Goal: Task Accomplishment & Management: Complete application form

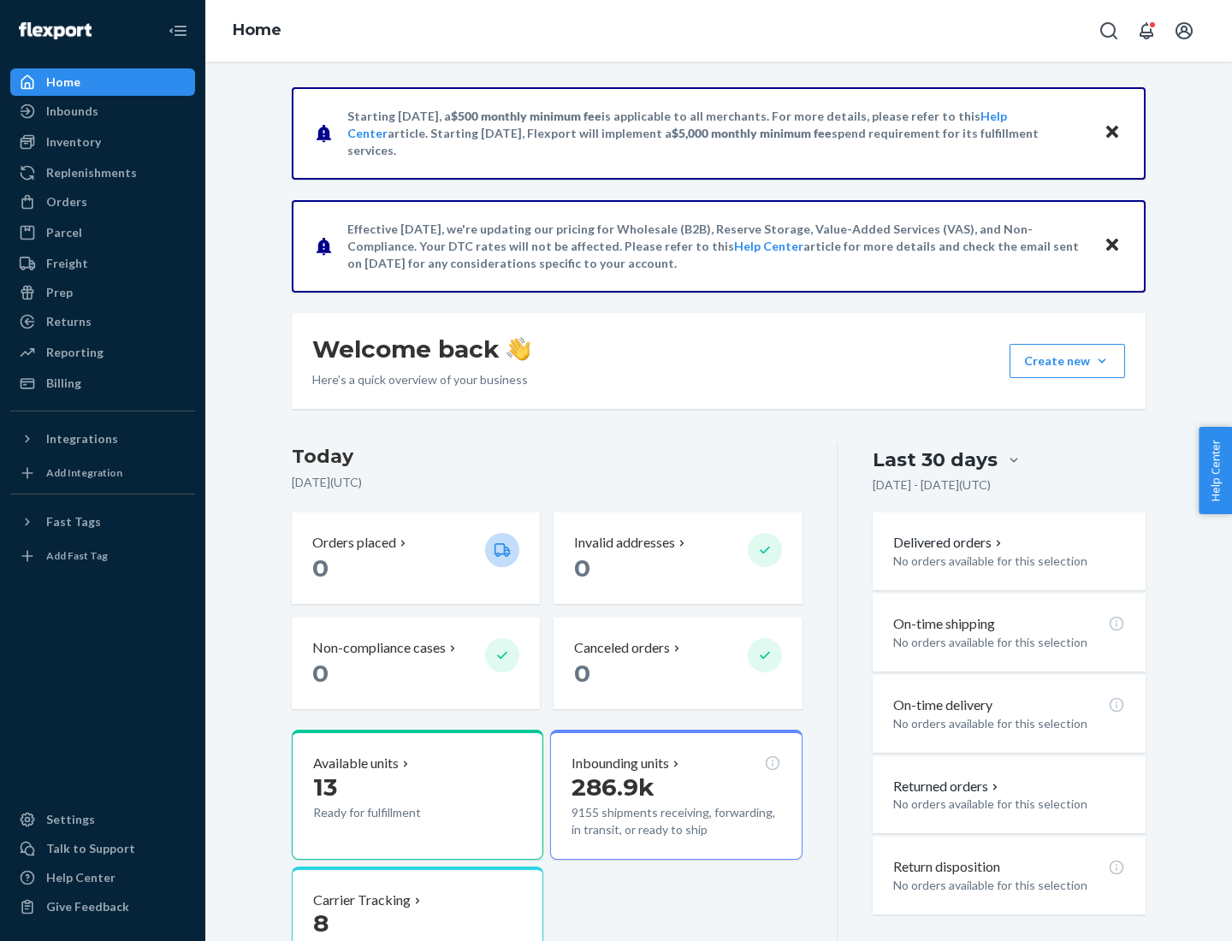
click at [1102, 361] on button "Create new Create new inbound Create new order Create new product" at bounding box center [1068, 361] width 116 height 34
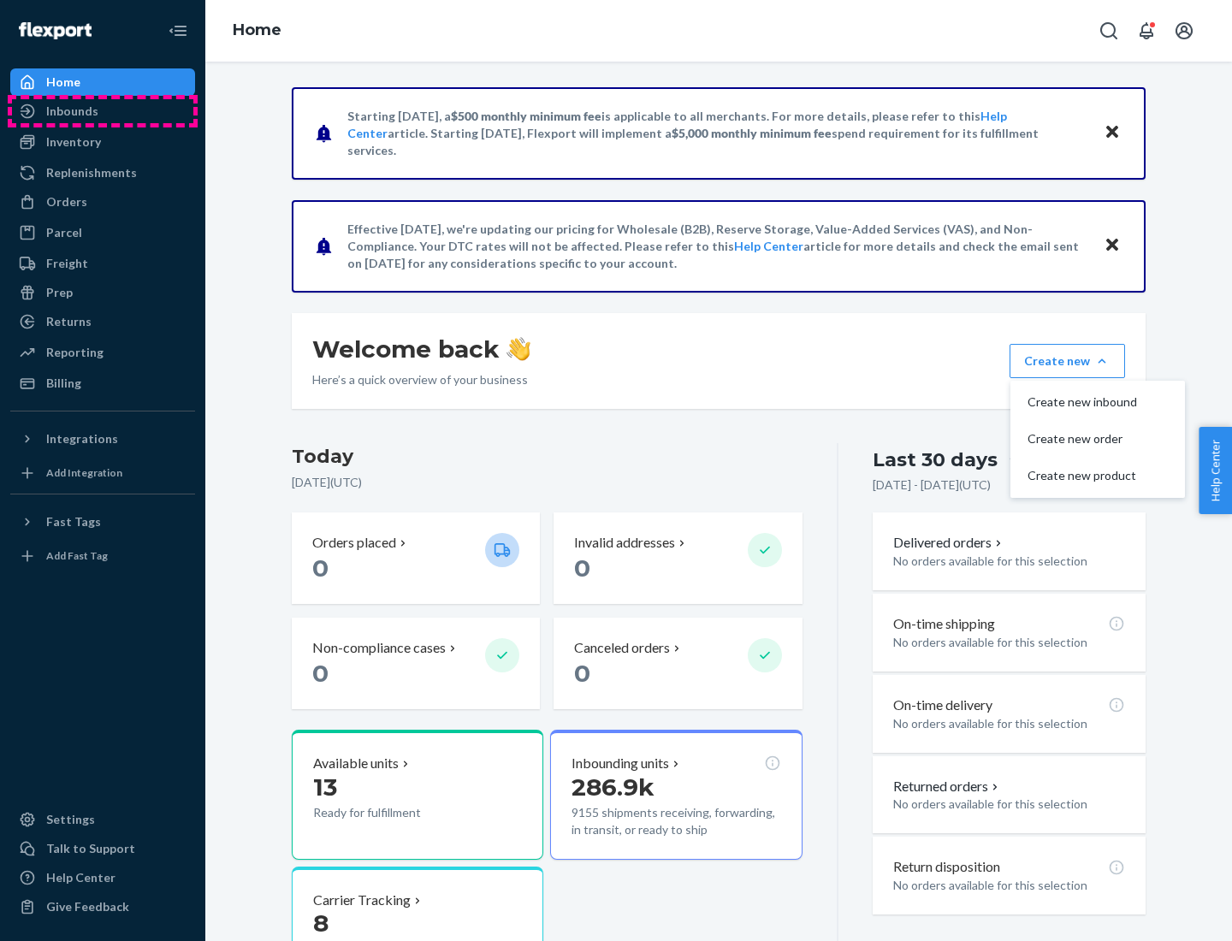
click at [103, 111] on div "Inbounds" at bounding box center [102, 111] width 181 height 24
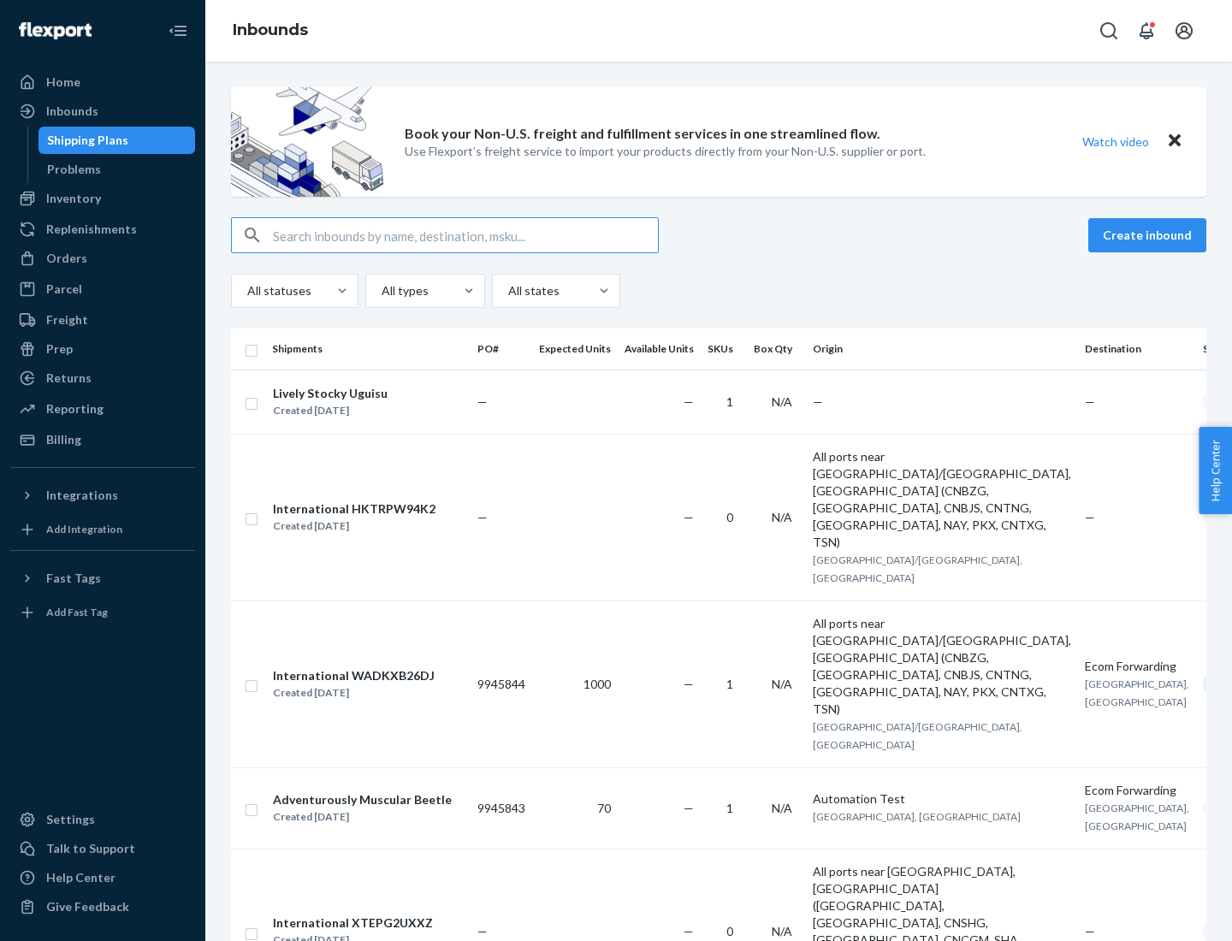
click at [1150, 235] on button "Create inbound" at bounding box center [1147, 235] width 118 height 34
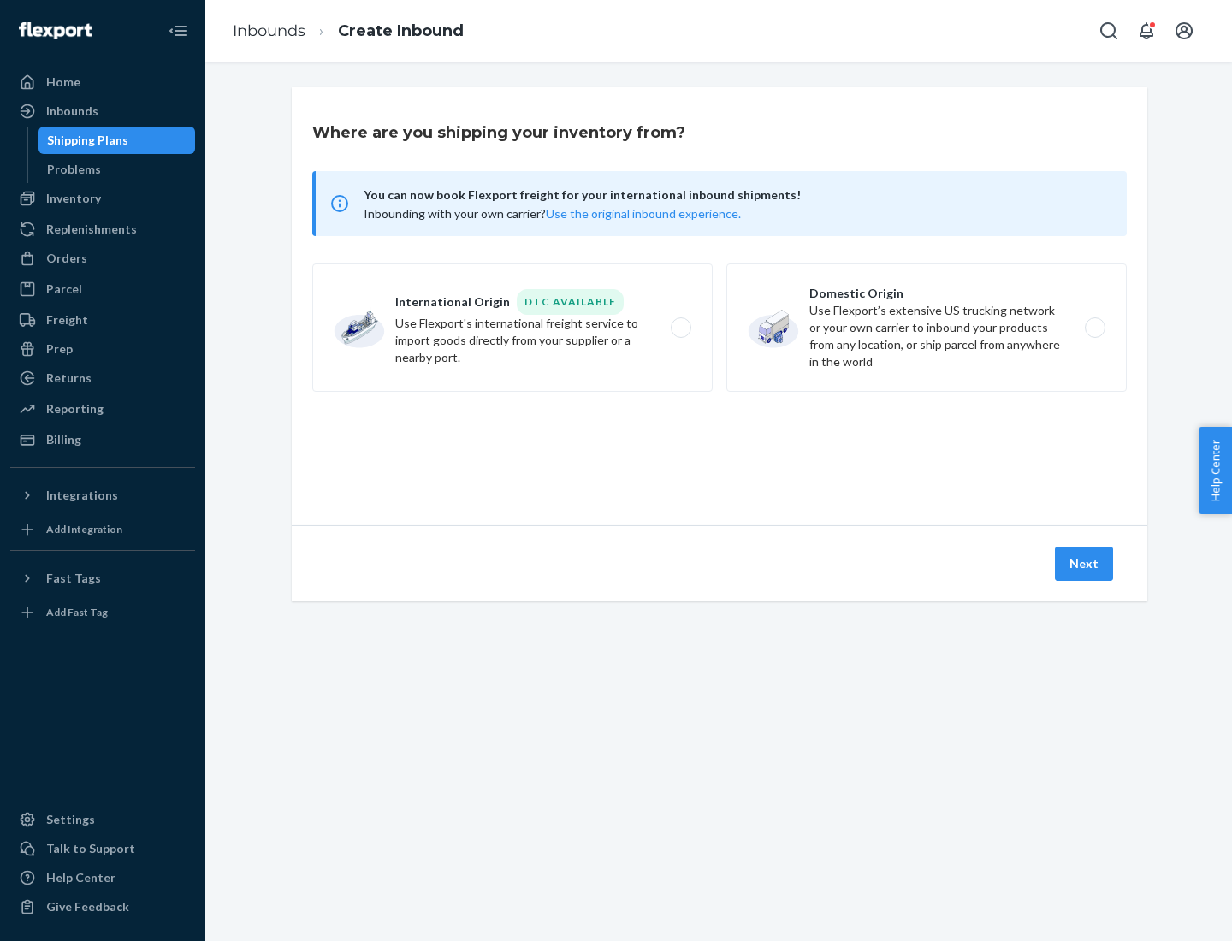
click at [927, 328] on label "Domestic Origin Use Flexport’s extensive US trucking network or your own carrie…" at bounding box center [926, 328] width 400 height 128
click at [1094, 328] on input "Domestic Origin Use Flexport’s extensive US trucking network or your own carrie…" at bounding box center [1099, 328] width 11 height 11
radio input "true"
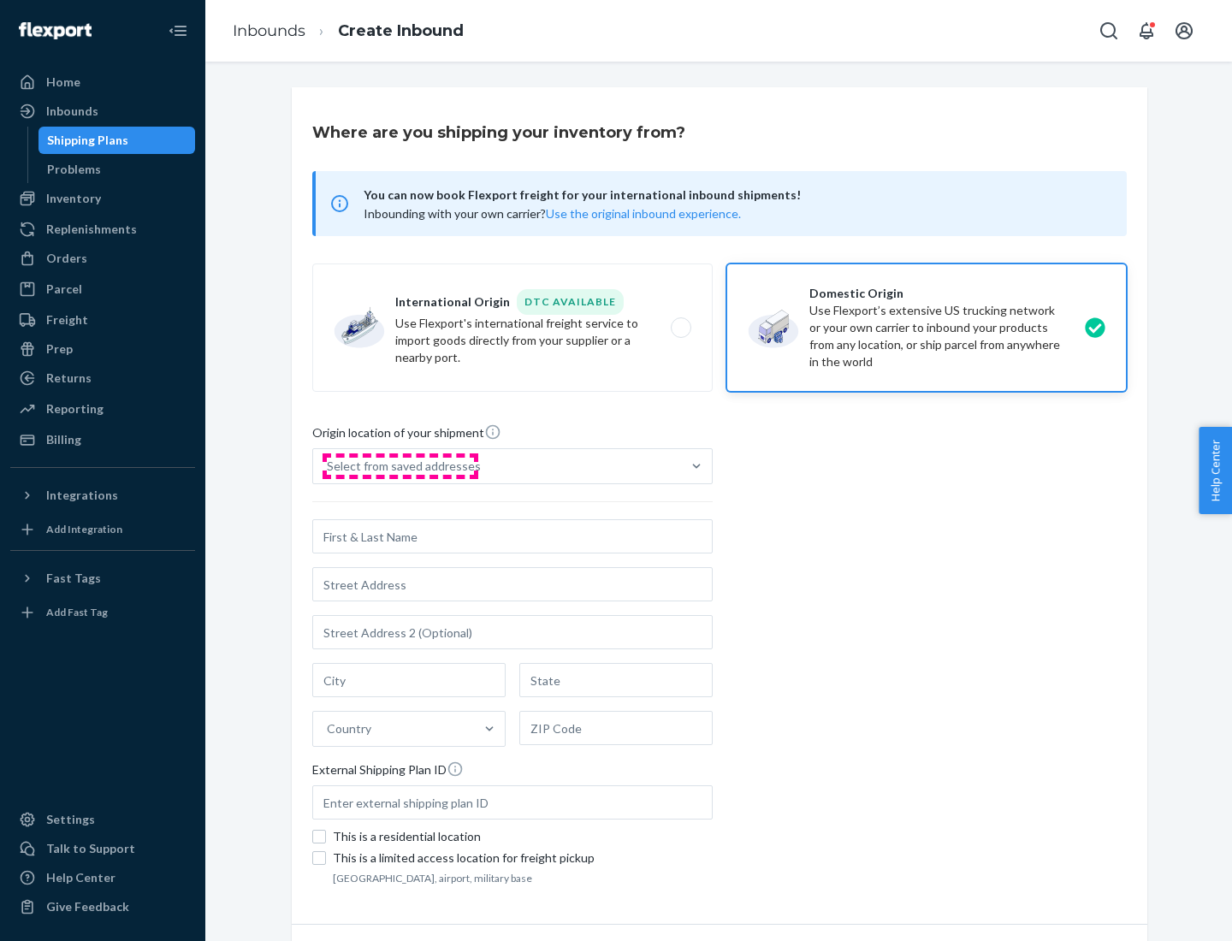
click at [400, 466] on div "Select from saved addresses" at bounding box center [404, 466] width 154 height 17
click at [329, 466] on input "Select from saved addresses" at bounding box center [328, 466] width 2 height 17
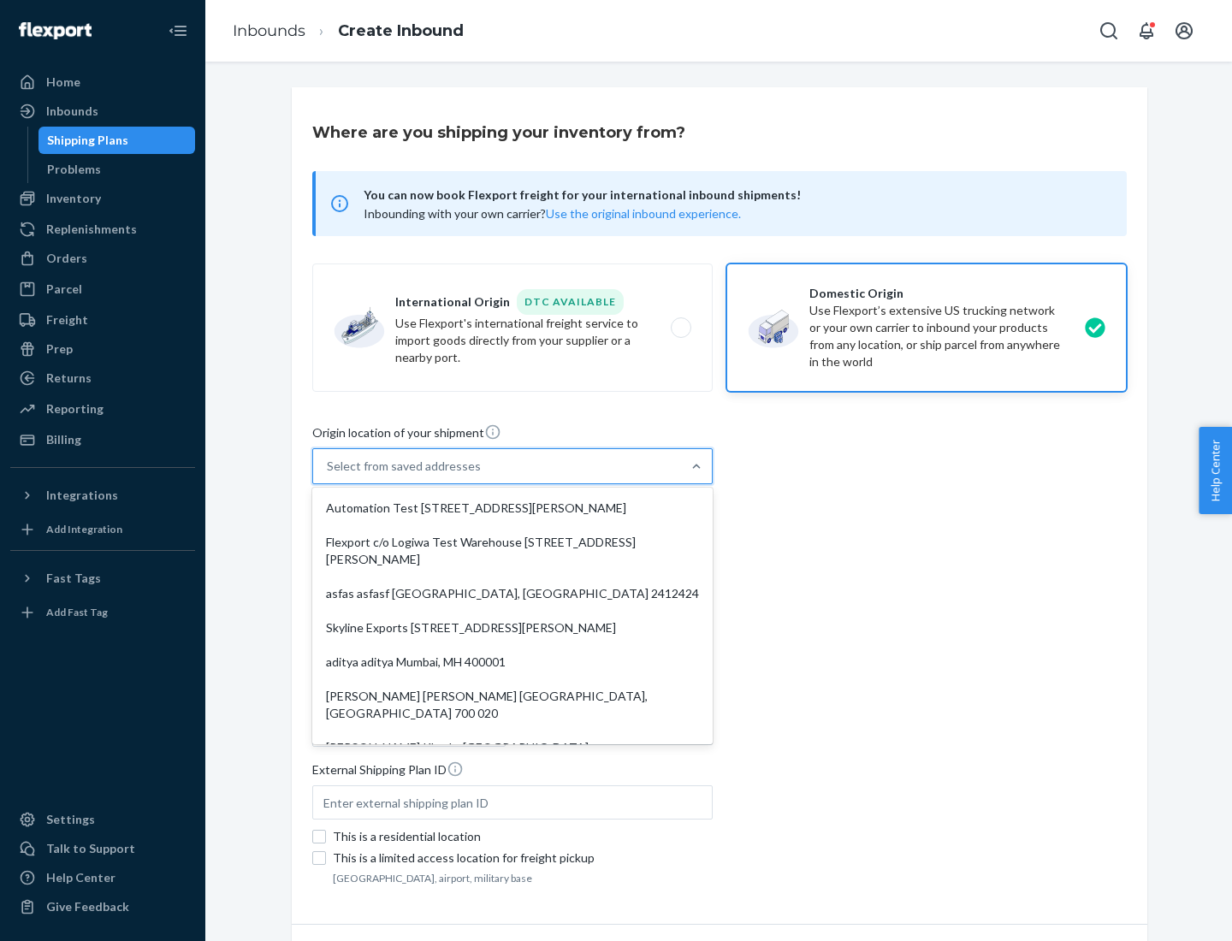
scroll to position [7, 0]
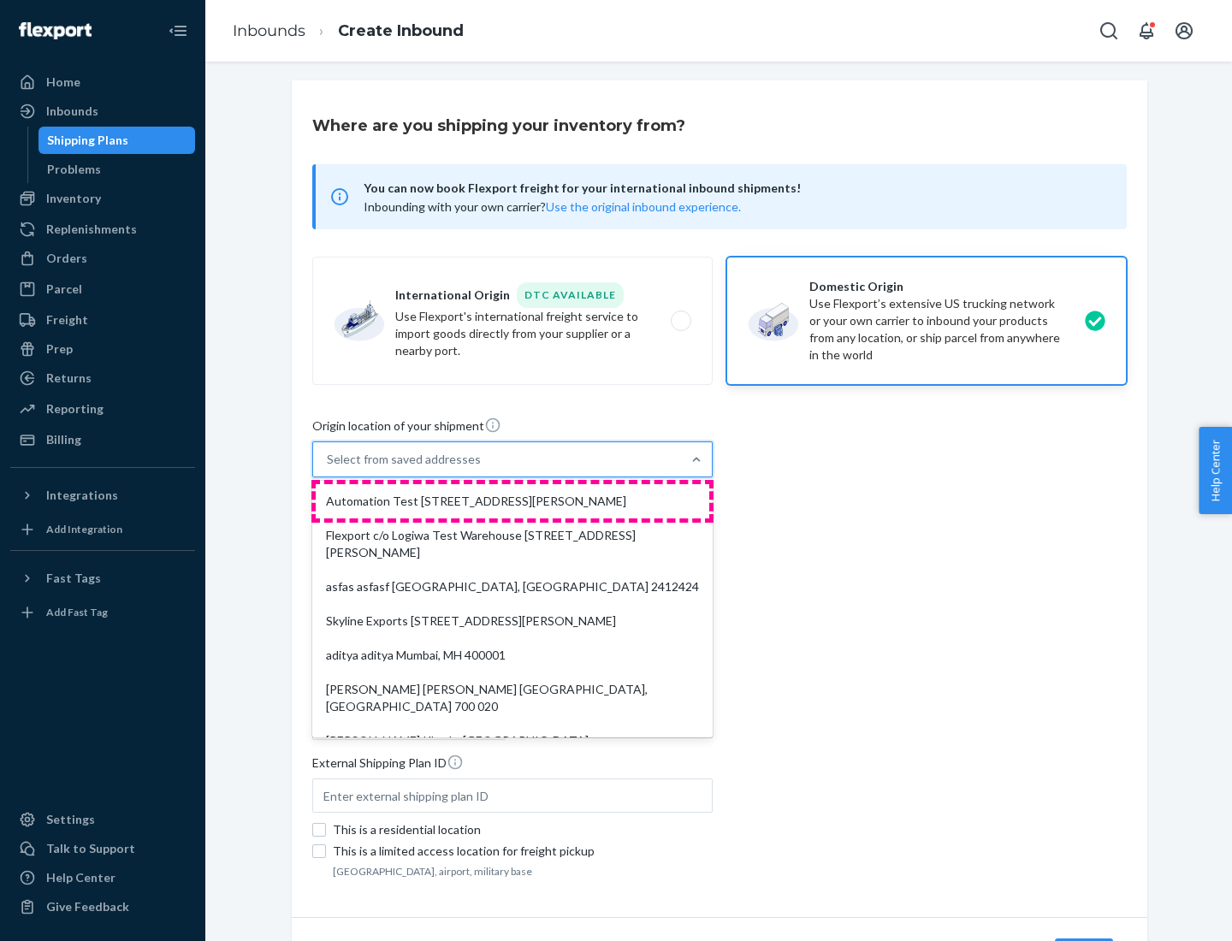
click at [513, 501] on div "Automation Test [STREET_ADDRESS][PERSON_NAME]" at bounding box center [513, 501] width 394 height 34
click at [329, 468] on input "option Automation Test [STREET_ADDRESS][PERSON_NAME]. 9 results available. Use …" at bounding box center [328, 459] width 2 height 17
type input "Automation Test"
type input "9th Floor"
type input "[GEOGRAPHIC_DATA]"
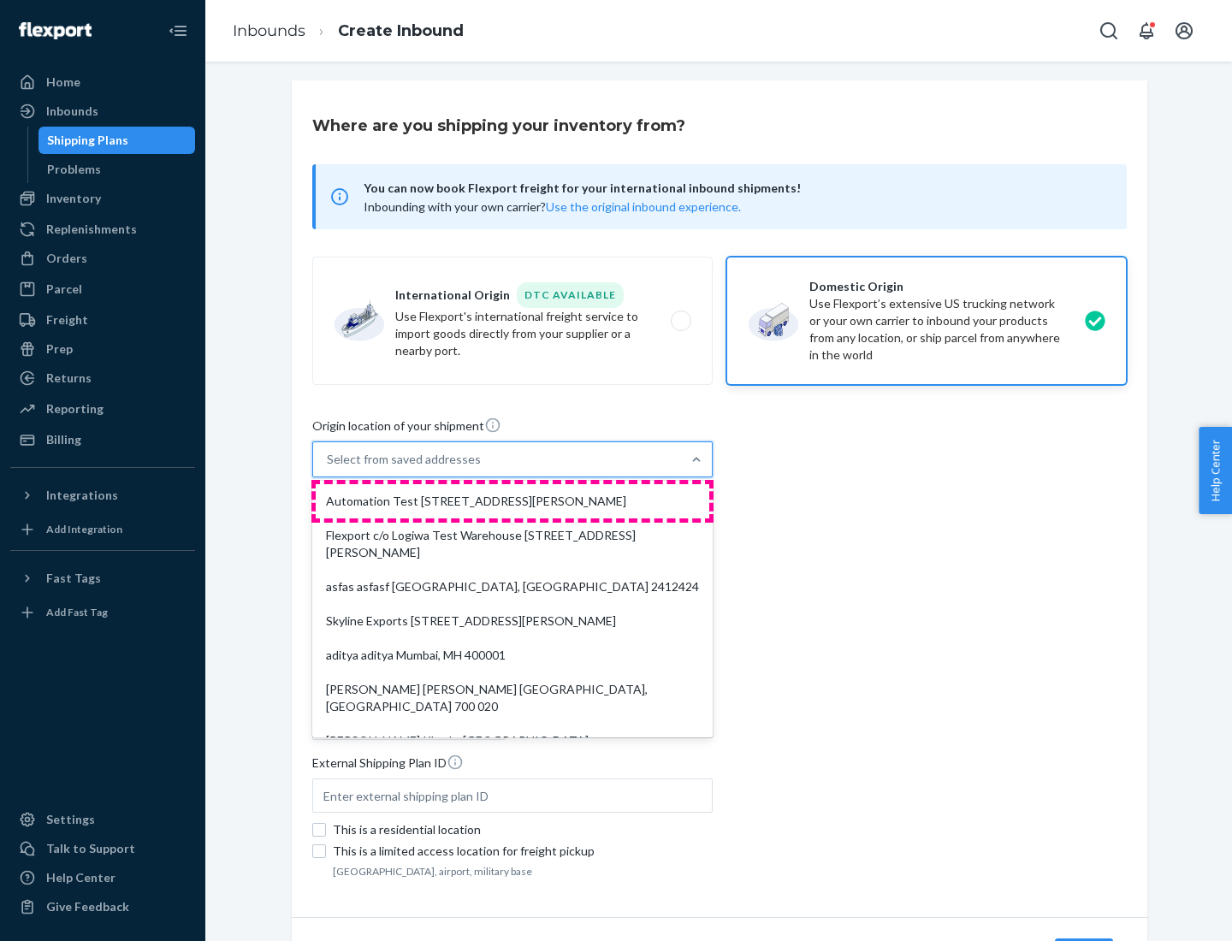
type input "CA"
type input "94104"
type input "[STREET_ADDRESS][PERSON_NAME]"
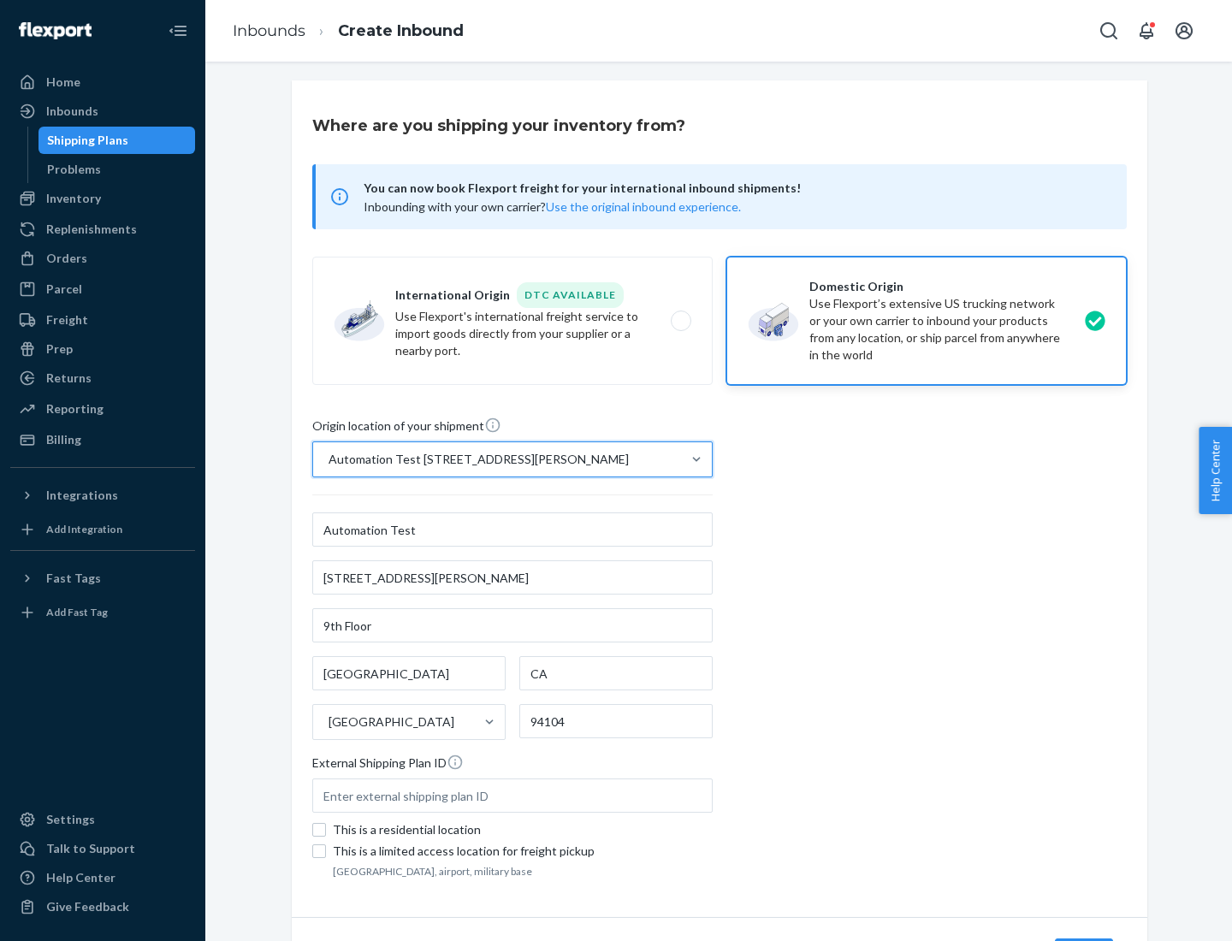
scroll to position [100, 0]
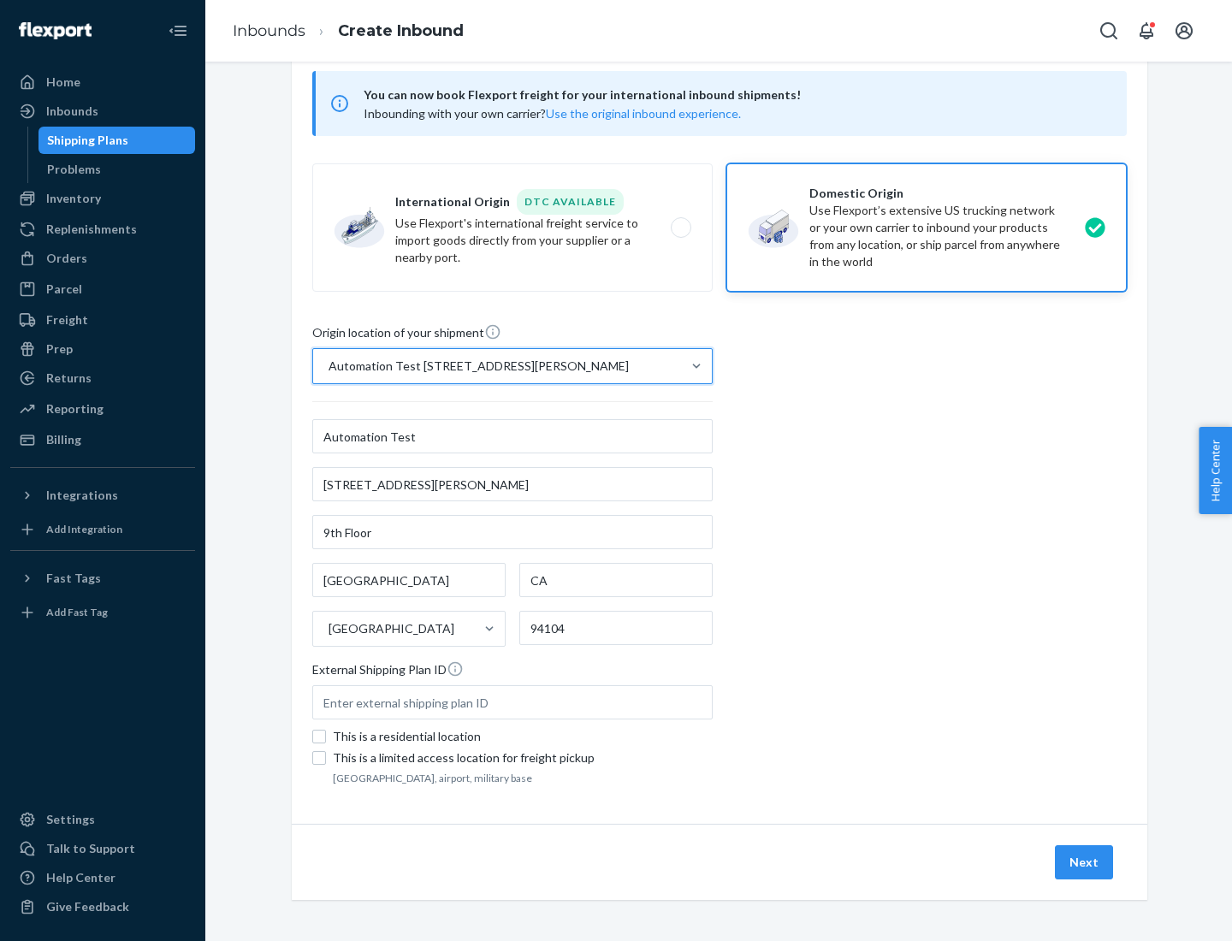
click at [1085, 863] on button "Next" at bounding box center [1084, 862] width 58 height 34
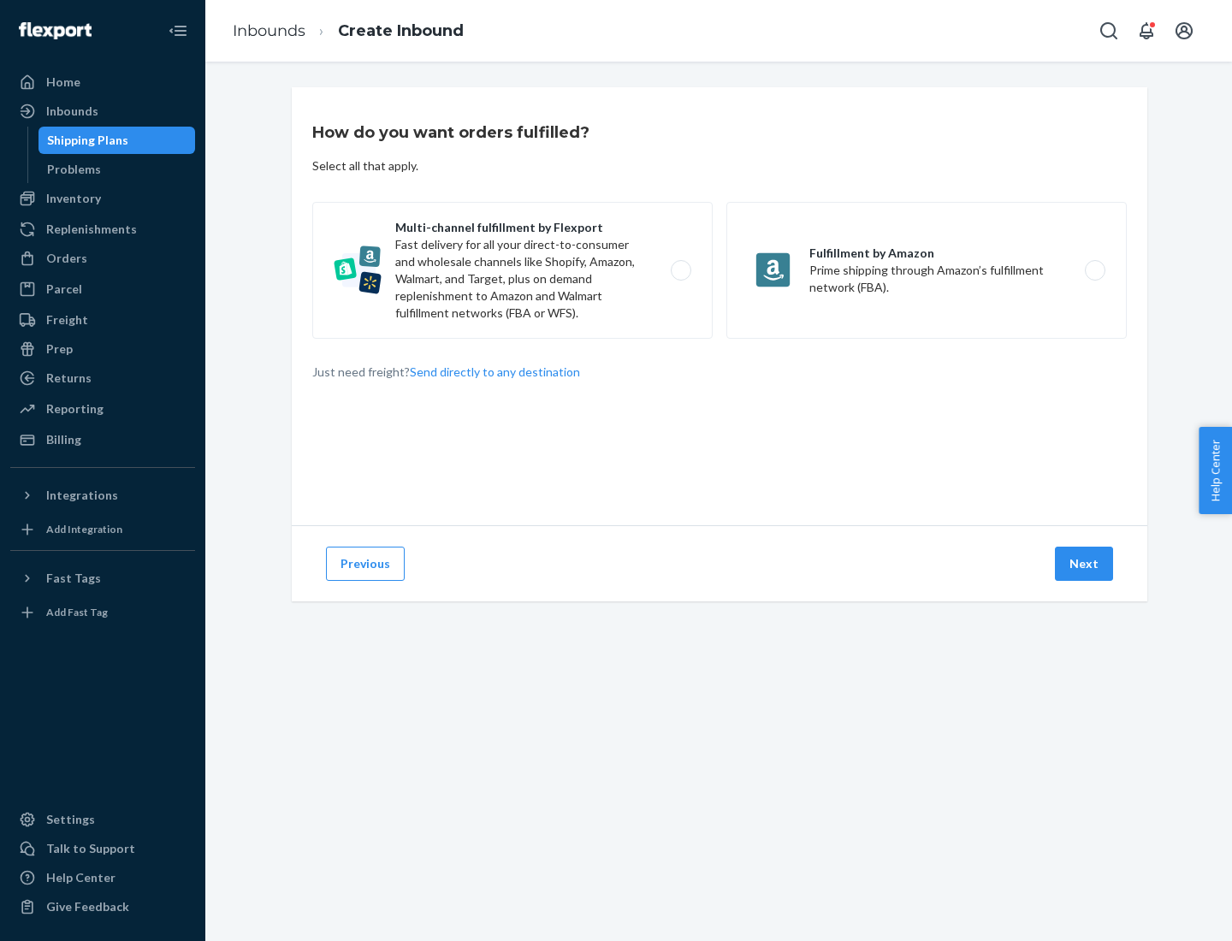
click at [513, 270] on label "Multi-channel fulfillment by Flexport Fast delivery for all your direct-to-cons…" at bounding box center [512, 270] width 400 height 137
click at [680, 270] on input "Multi-channel fulfillment by Flexport Fast delivery for all your direct-to-cons…" at bounding box center [685, 270] width 11 height 11
radio input "true"
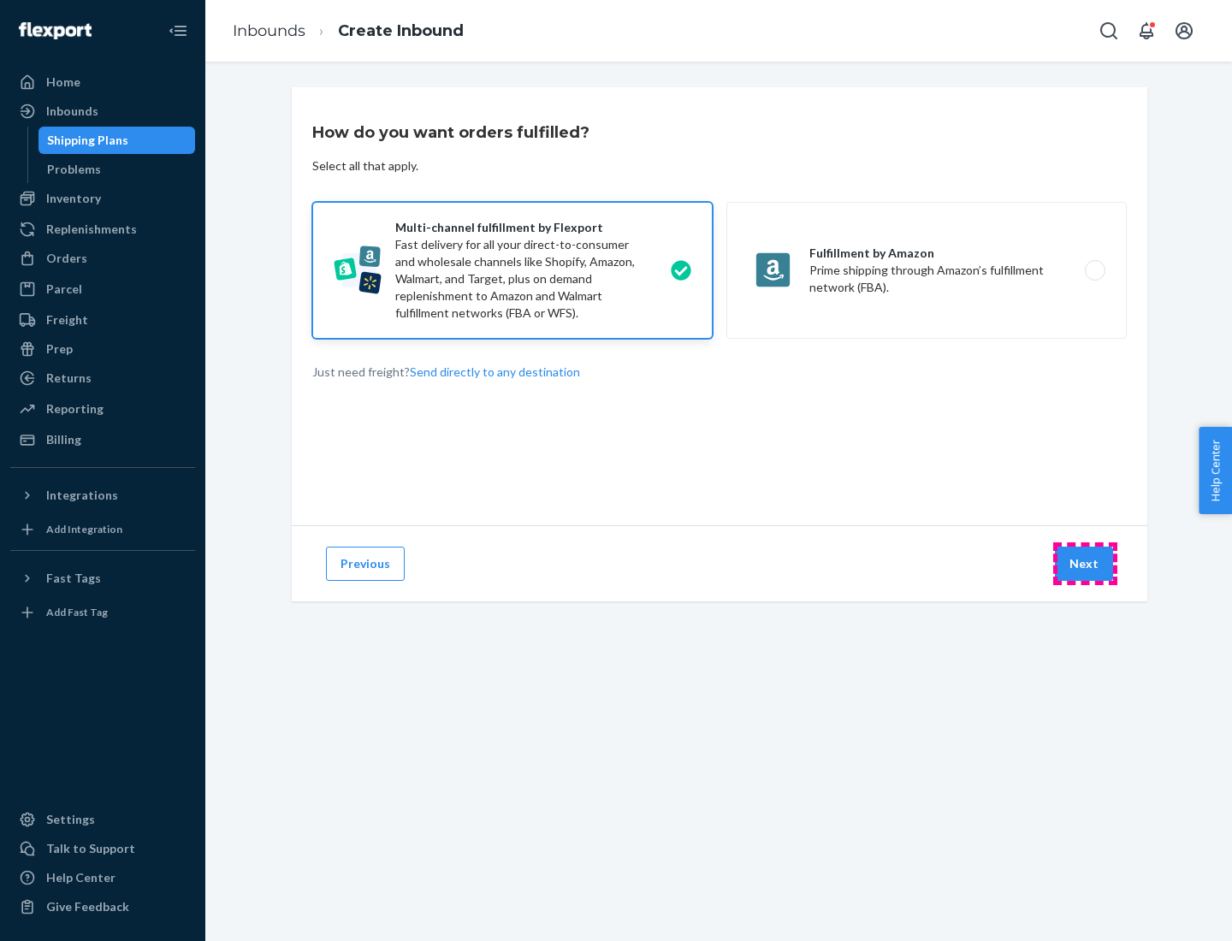
click at [1085, 564] on button "Next" at bounding box center [1084, 564] width 58 height 34
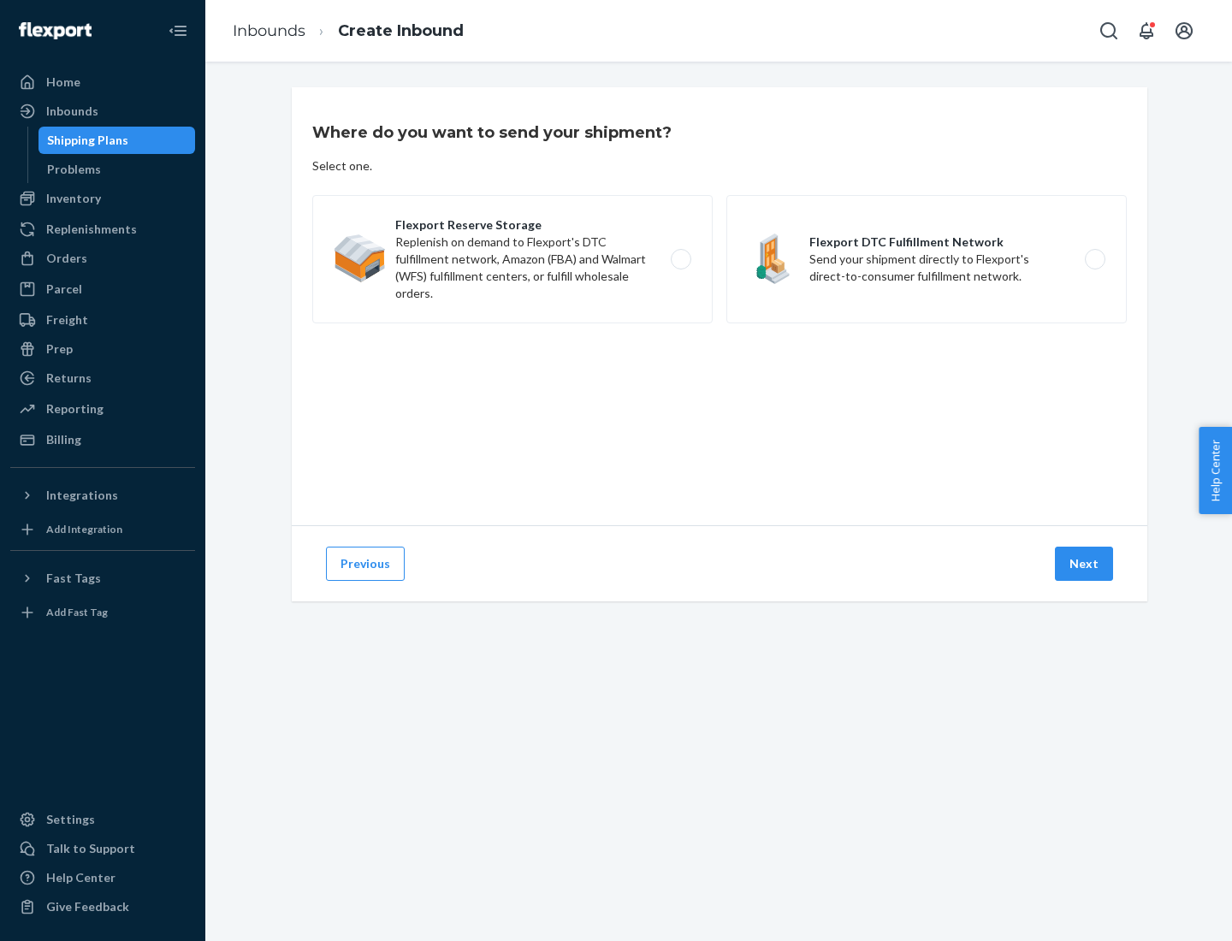
click at [927, 259] on label "Flexport DTC Fulfillment Network Send your shipment directly to Flexport's dire…" at bounding box center [926, 259] width 400 height 128
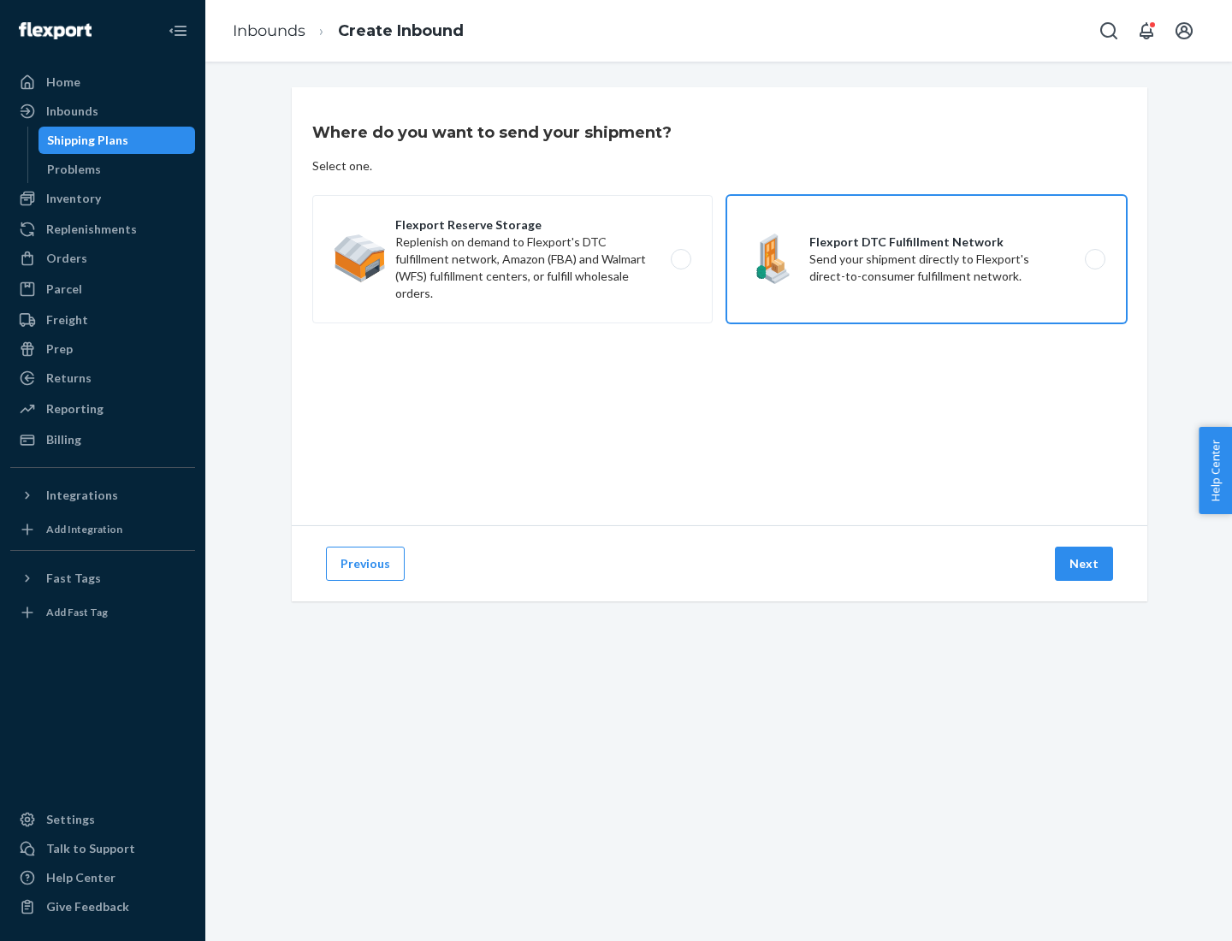
click at [1094, 259] on input "Flexport DTC Fulfillment Network Send your shipment directly to Flexport's dire…" at bounding box center [1099, 259] width 11 height 11
radio input "true"
click at [1085, 564] on button "Next" at bounding box center [1084, 564] width 58 height 34
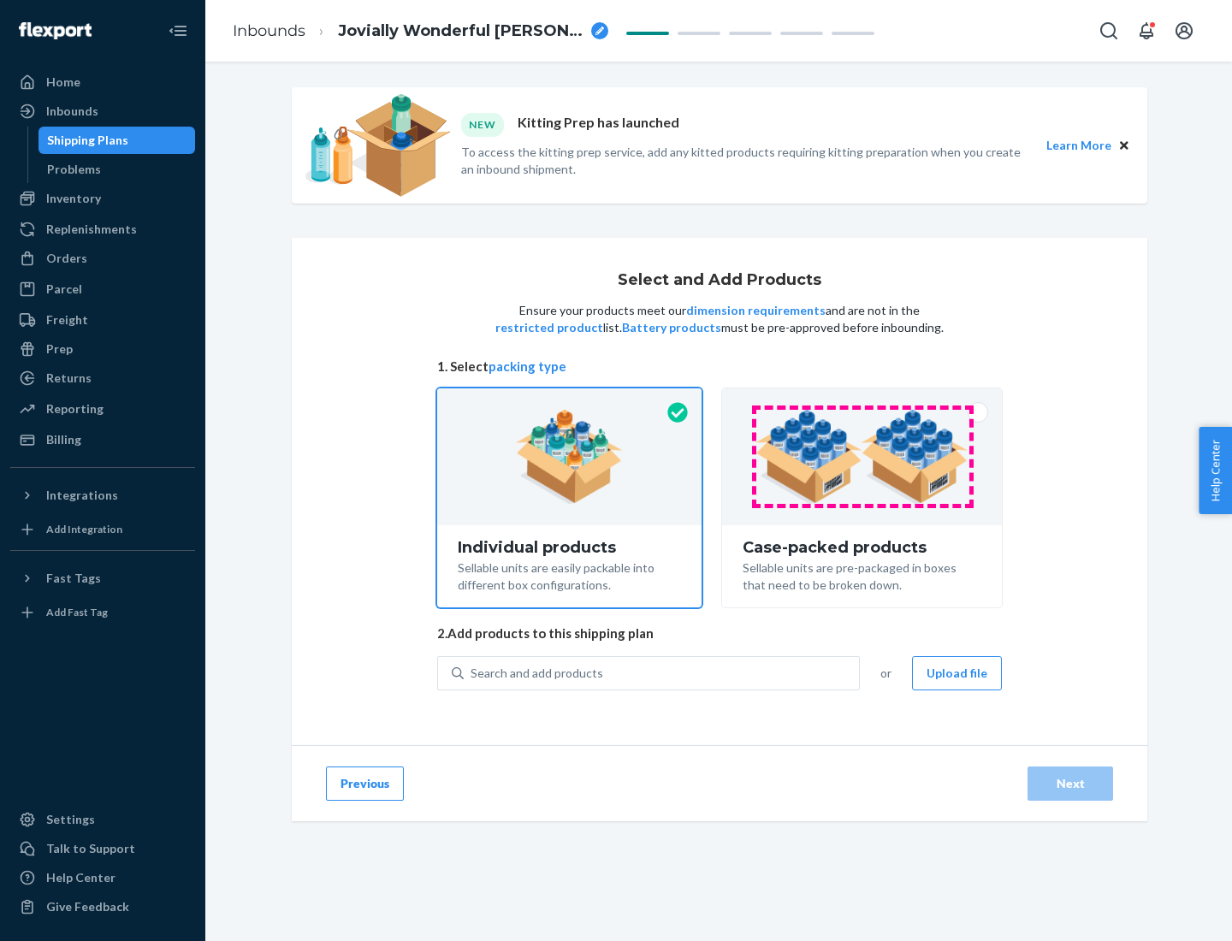
click at [863, 457] on img at bounding box center [862, 457] width 213 height 94
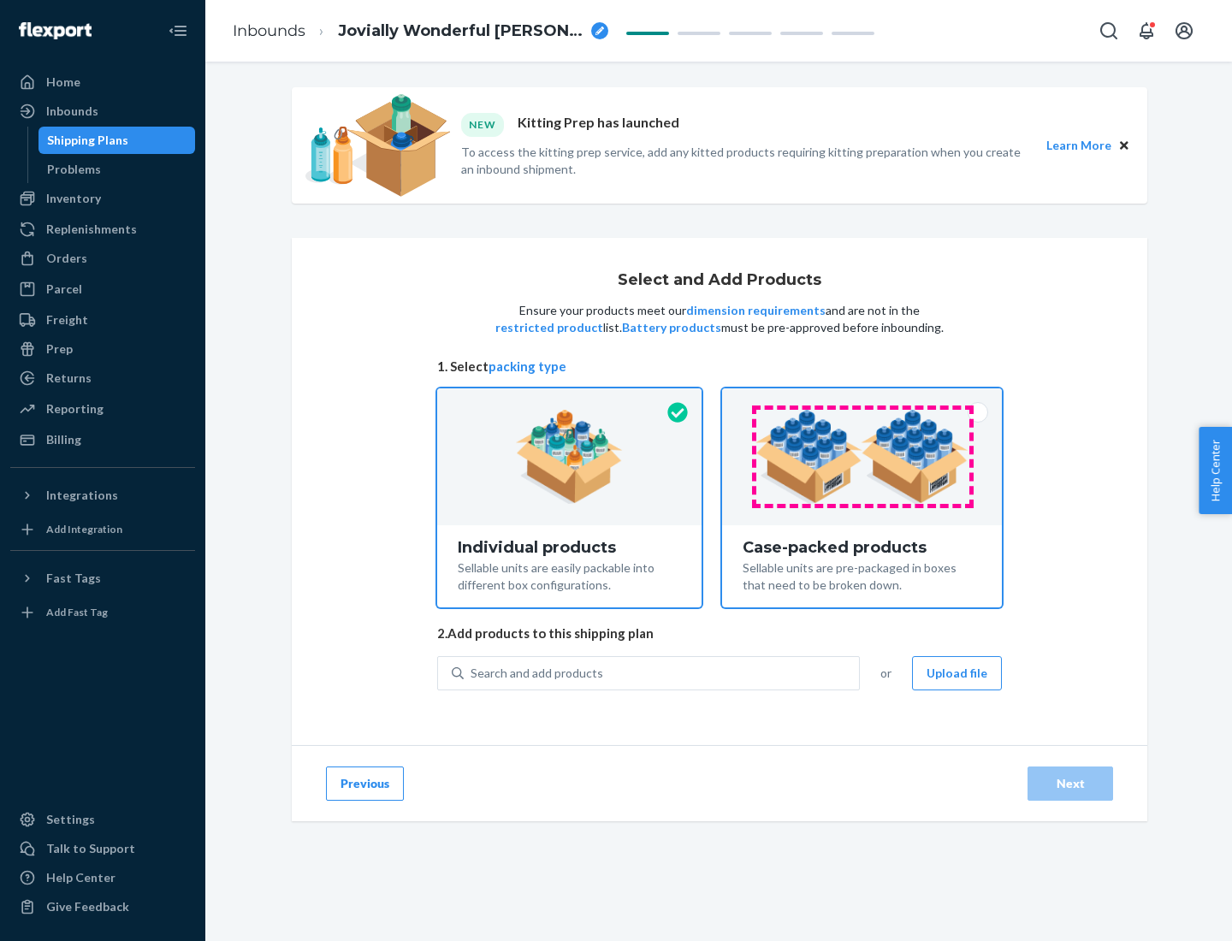
click at [863, 400] on input "Case-packed products Sellable units are pre-packaged in boxes that need to be b…" at bounding box center [862, 393] width 11 height 11
radio input "true"
radio input "false"
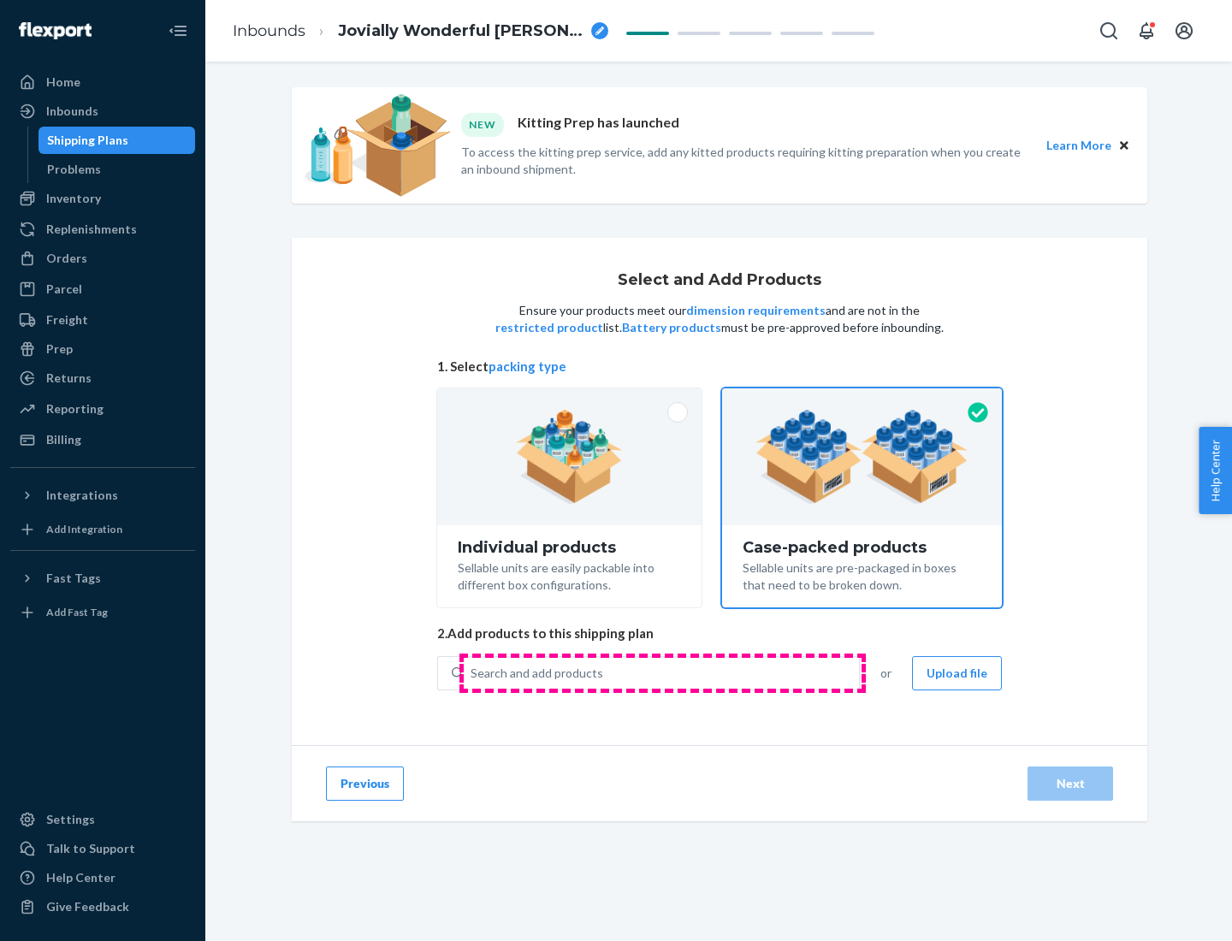
click at [662, 673] on div "Search and add products" at bounding box center [661, 673] width 395 height 31
click at [472, 673] on input "Search and add products" at bounding box center [472, 673] width 2 height 17
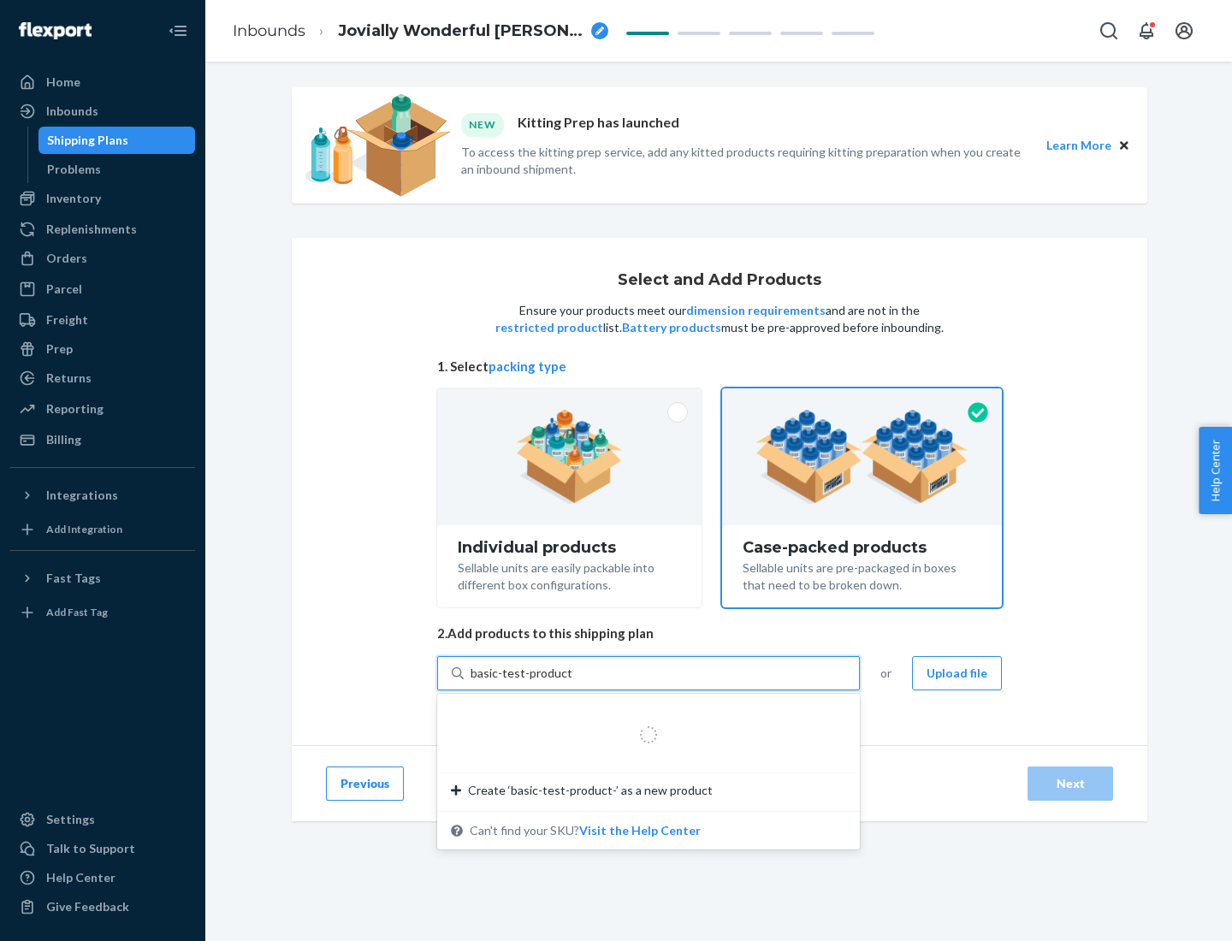
type input "basic-test-product-1"
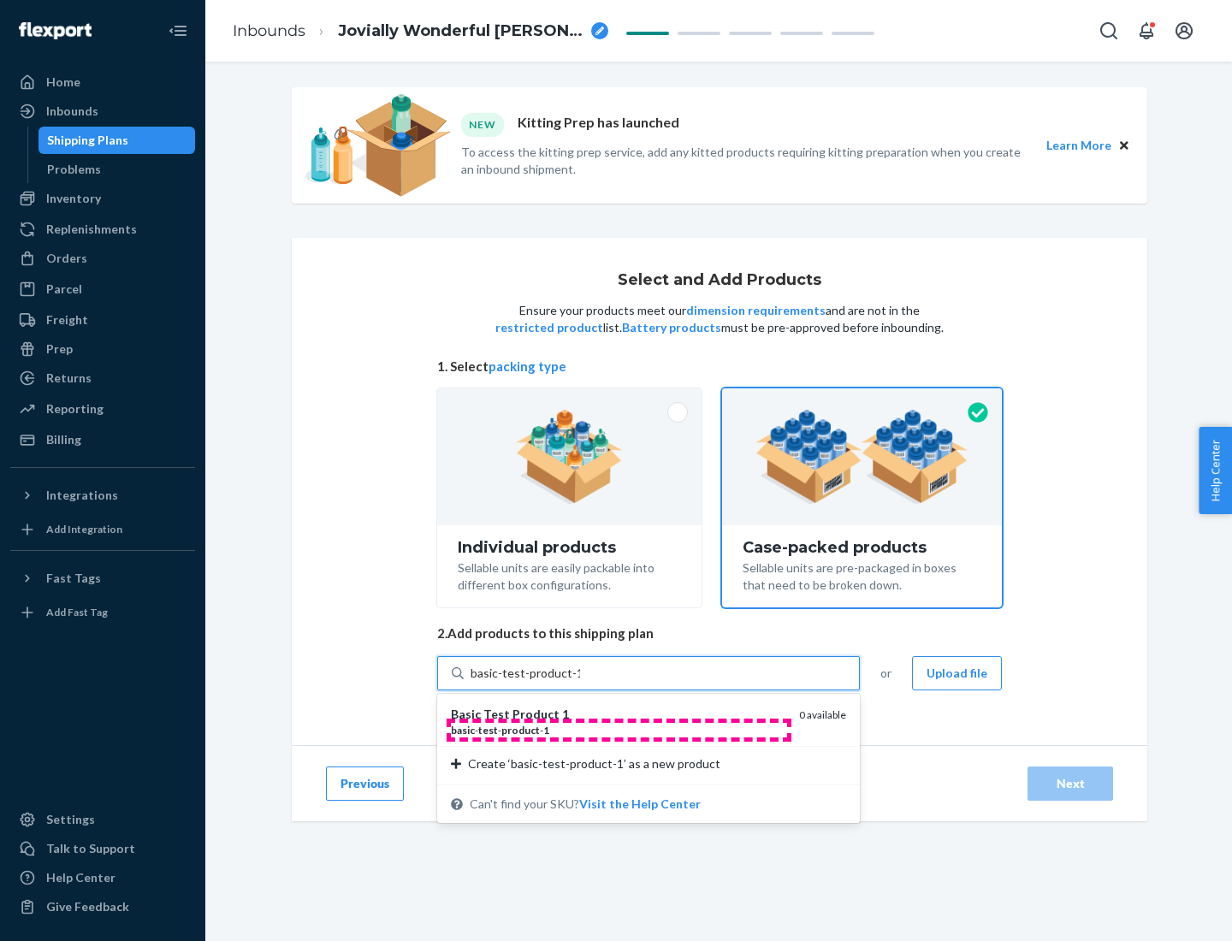
click at [619, 730] on div "basic - test - product - 1" at bounding box center [618, 730] width 335 height 15
click at [580, 682] on input "basic-test-product-1" at bounding box center [526, 673] width 110 height 17
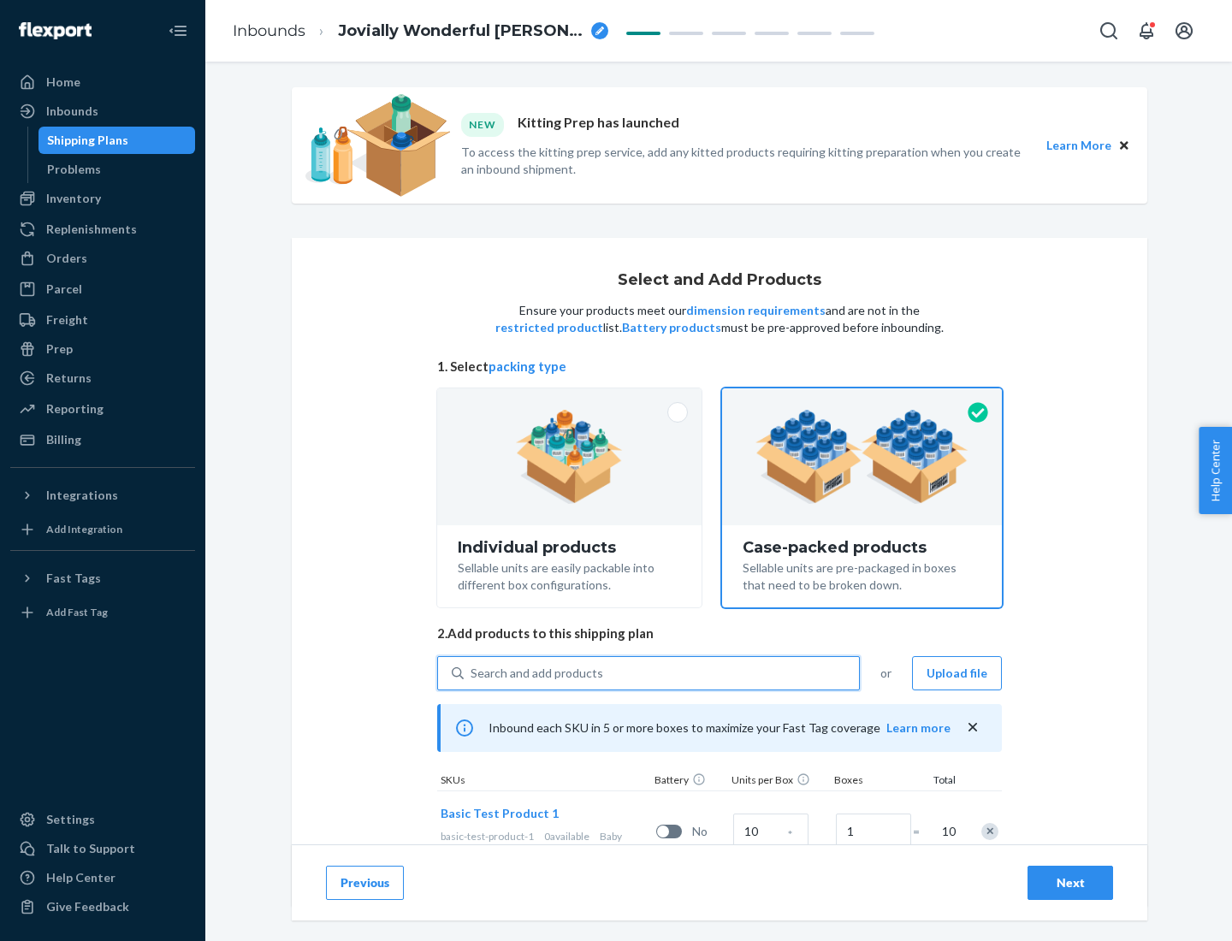
scroll to position [62, 0]
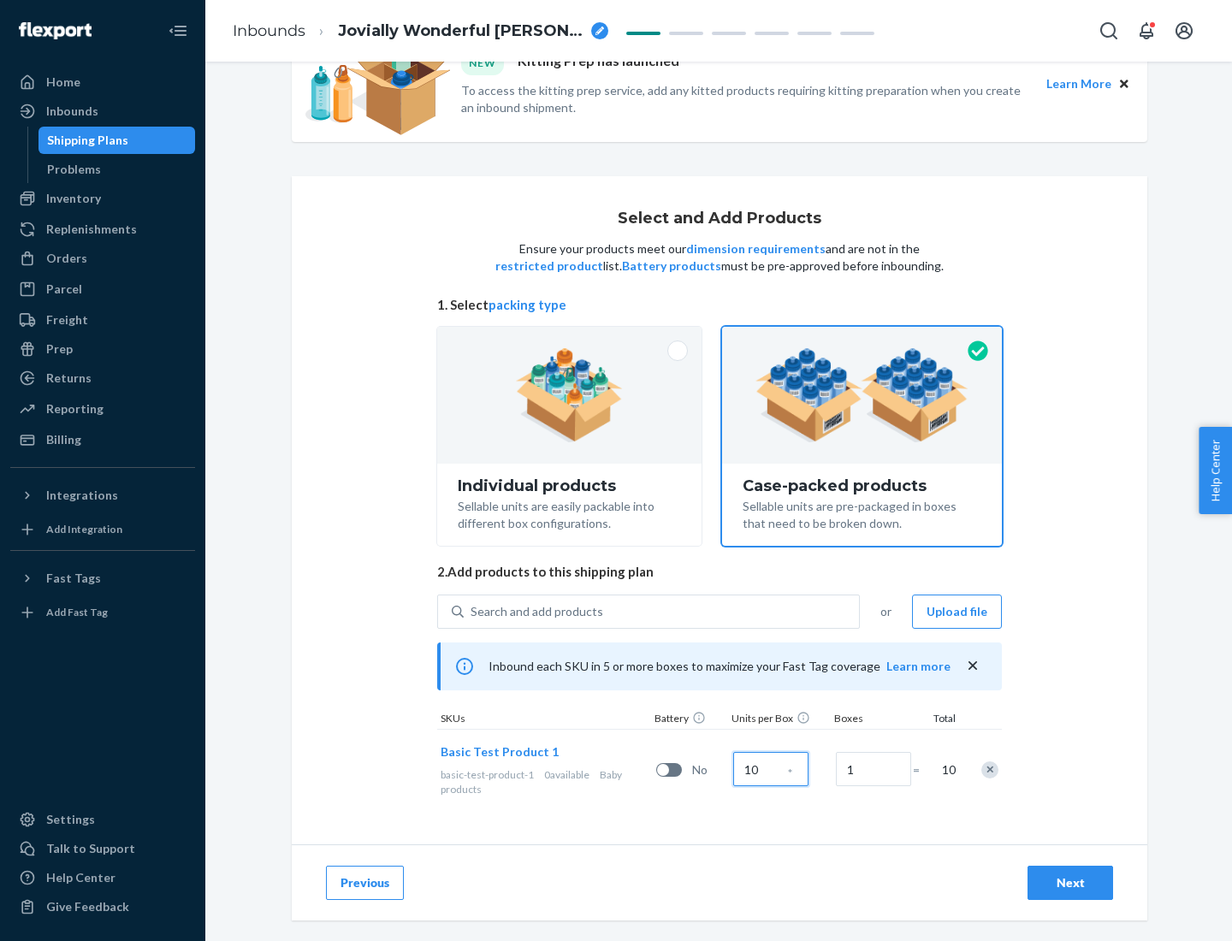
type input "10"
type input "7"
click at [1070, 883] on div "Next" at bounding box center [1070, 882] width 56 height 17
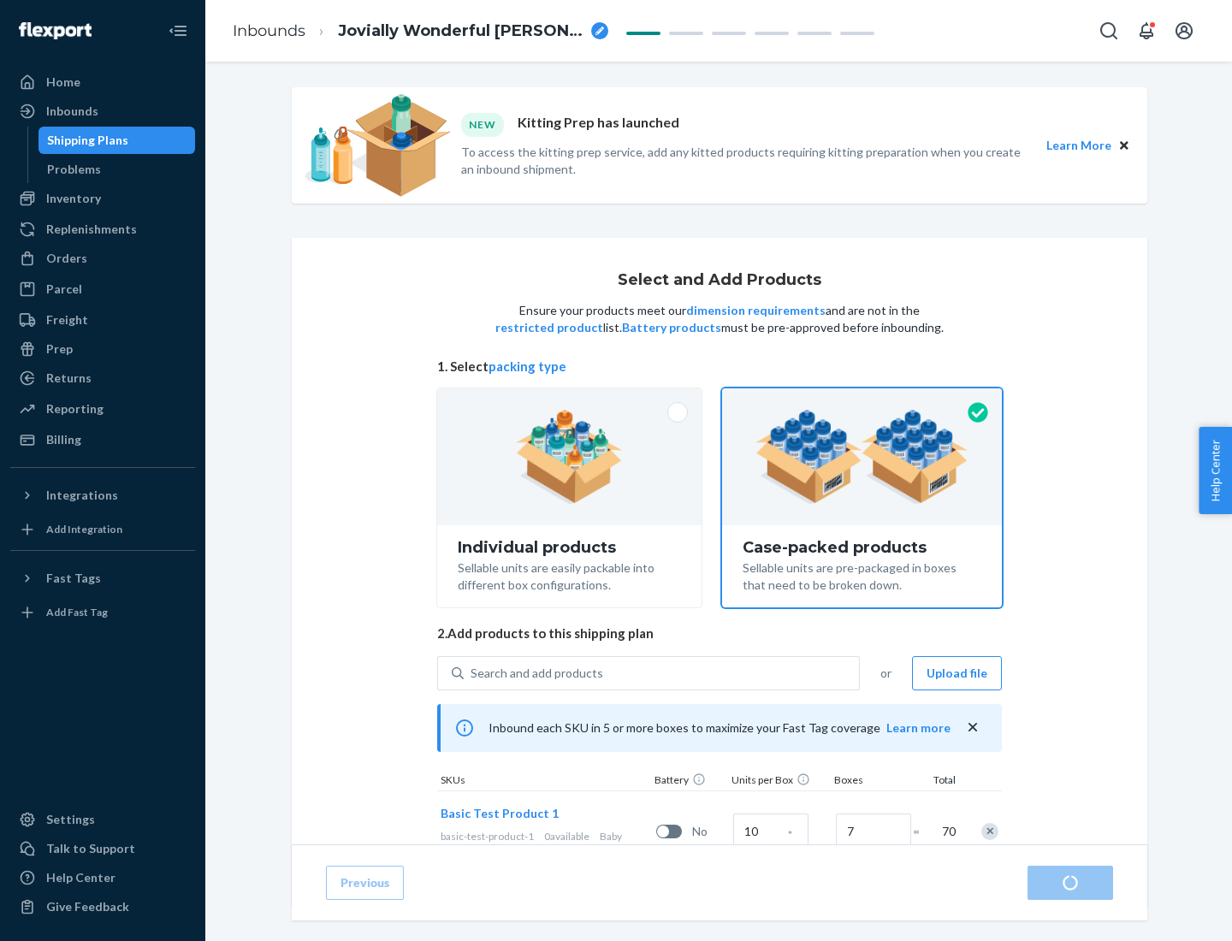
radio input "true"
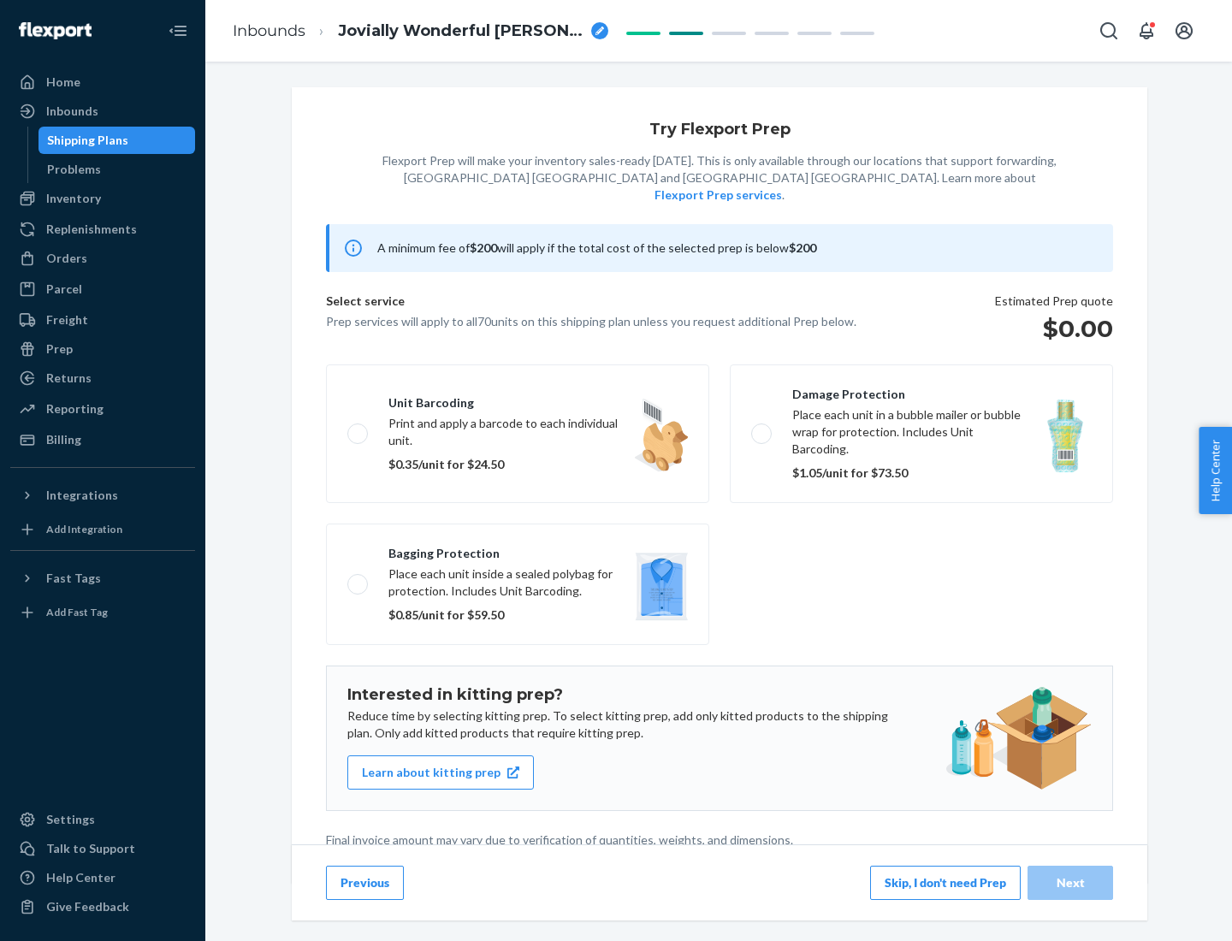
scroll to position [4, 0]
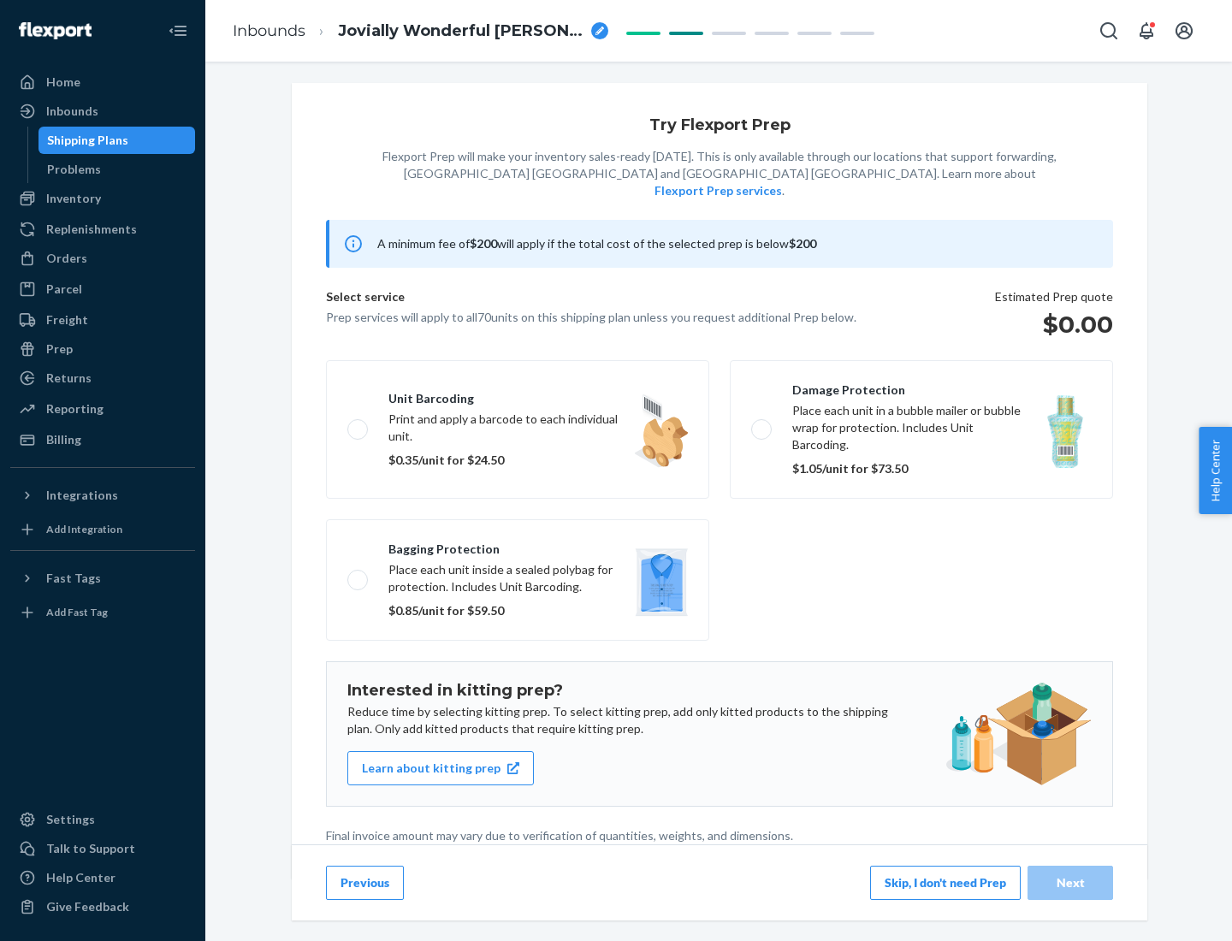
click at [518, 545] on label "Bagging protection Place each unit inside a sealed polybag for protection. Incl…" at bounding box center [517, 580] width 383 height 122
click at [359, 574] on input "Bagging protection Place each unit inside a sealed polybag for protection. Incl…" at bounding box center [352, 579] width 11 height 11
checkbox input "true"
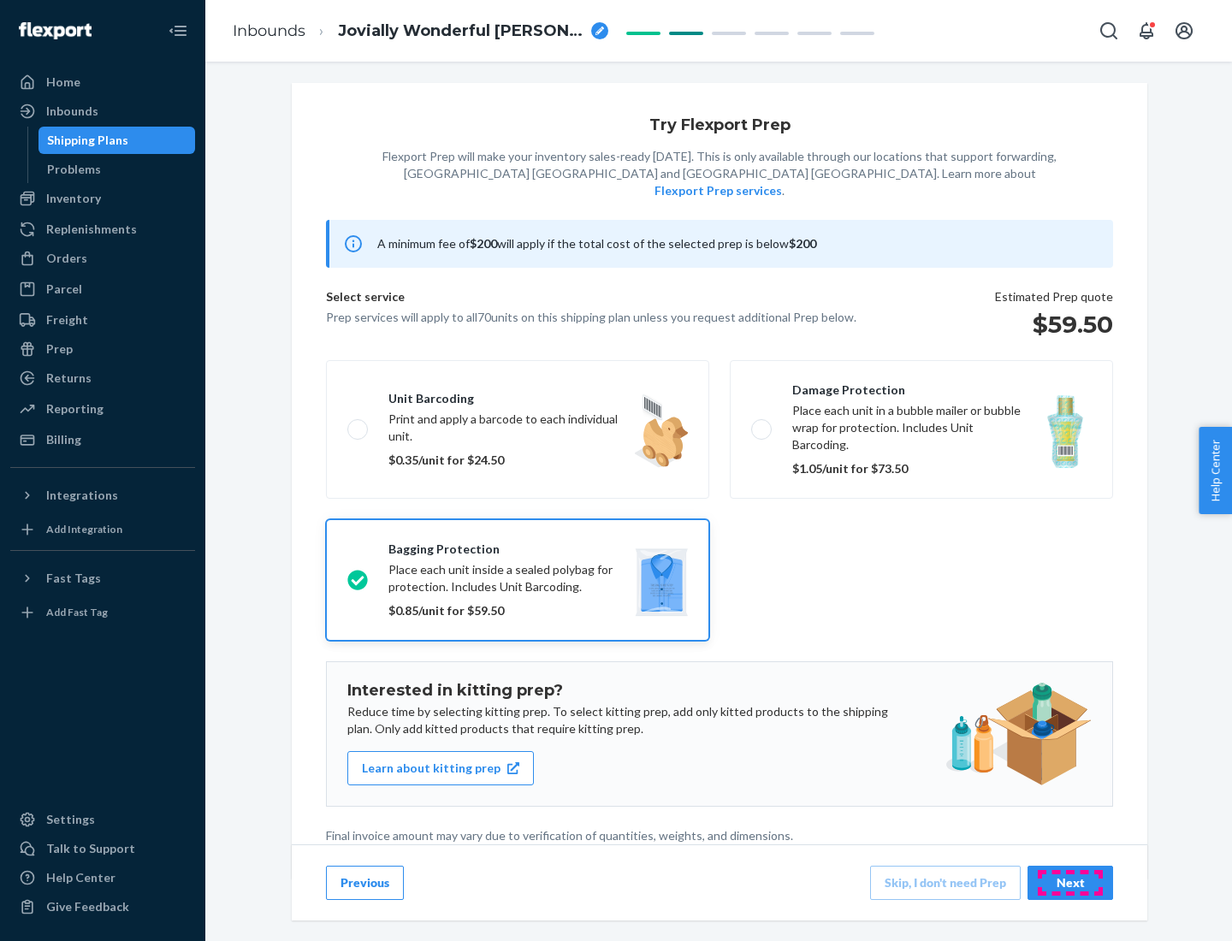
click at [1070, 882] on div "Next" at bounding box center [1070, 882] width 56 height 17
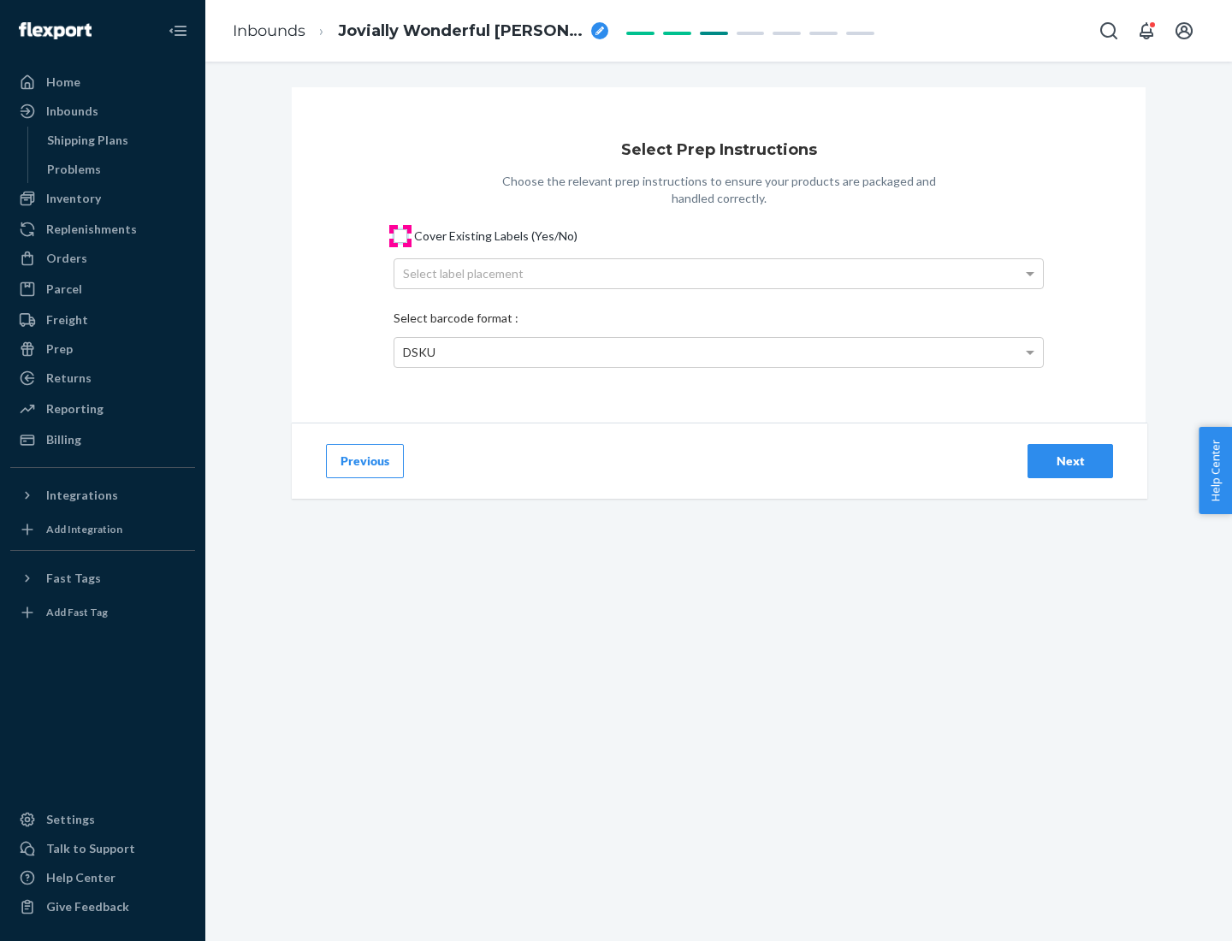
click at [400, 235] on input "Cover Existing Labels (Yes/No)" at bounding box center [401, 236] width 14 height 14
checkbox input "true"
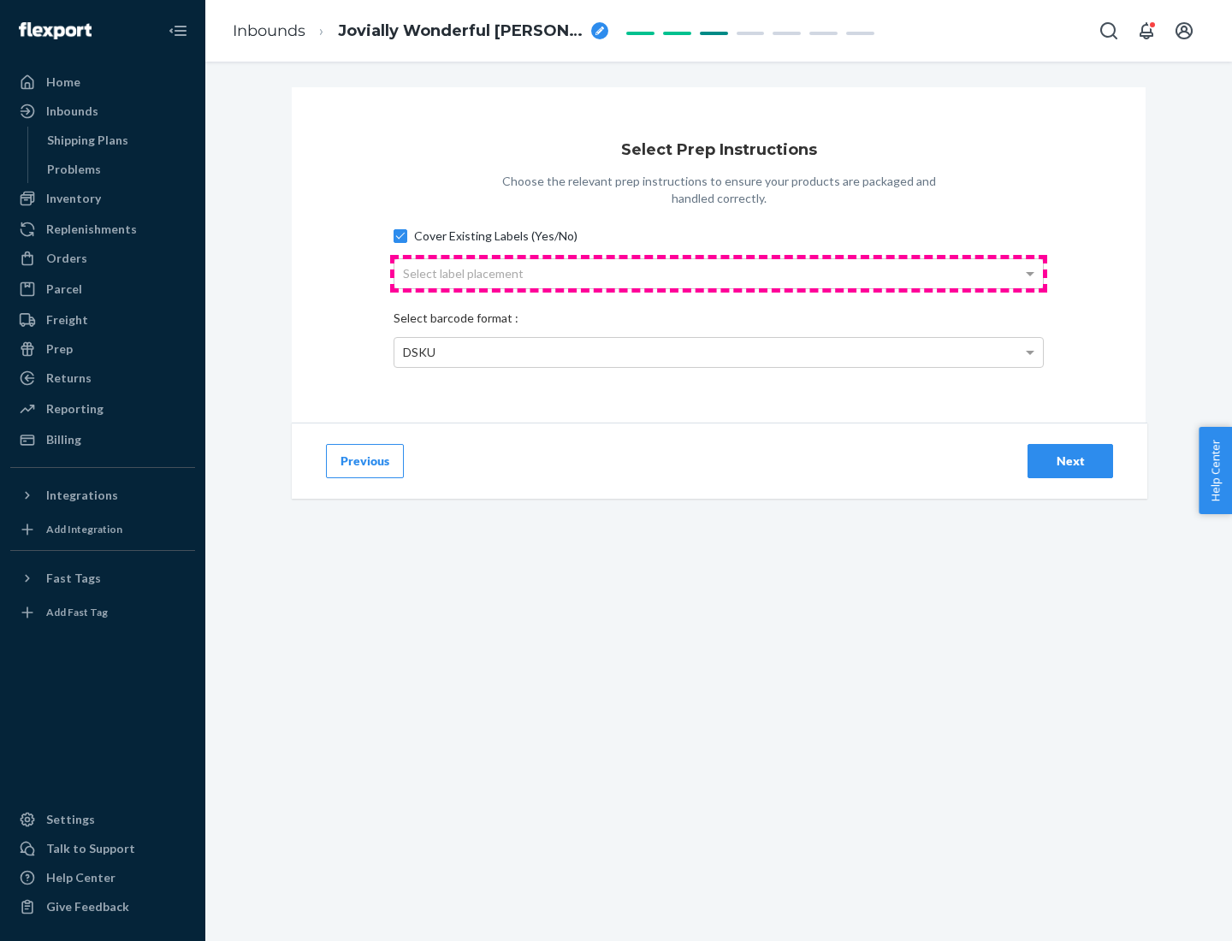
click at [719, 273] on div "Select label placement" at bounding box center [718, 273] width 649 height 29
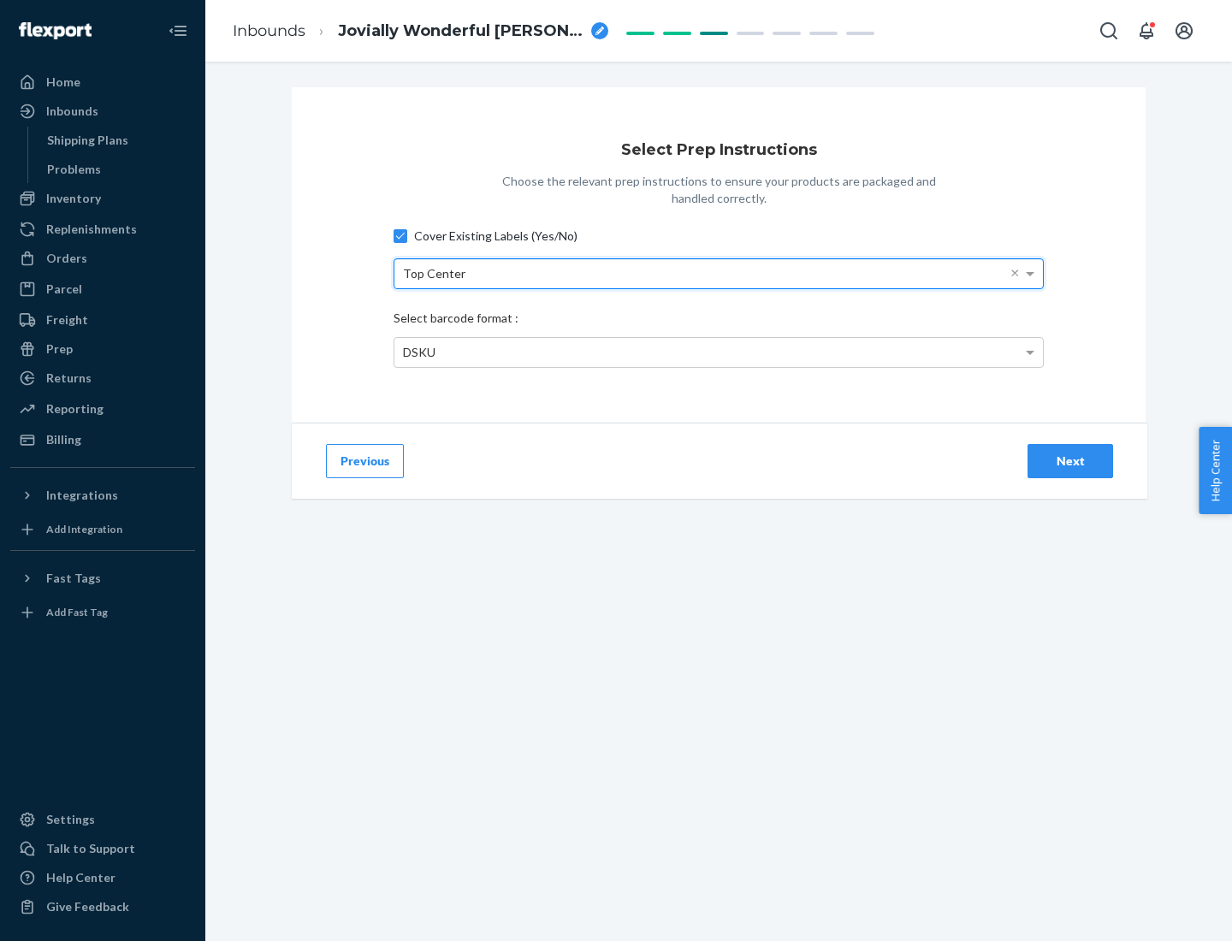
click at [719, 352] on div "DSKU" at bounding box center [718, 352] width 649 height 29
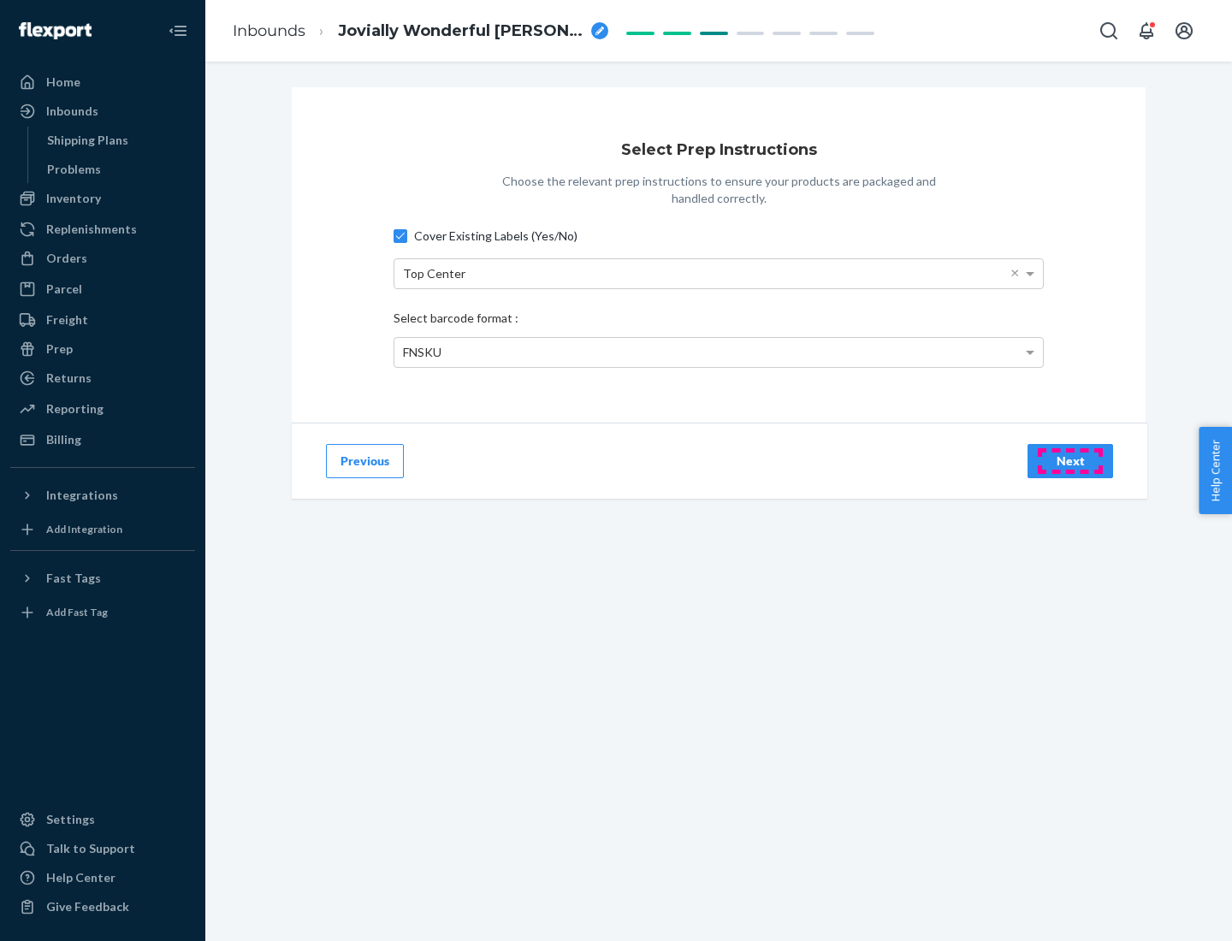
click at [1070, 460] on div "Next" at bounding box center [1070, 461] width 56 height 17
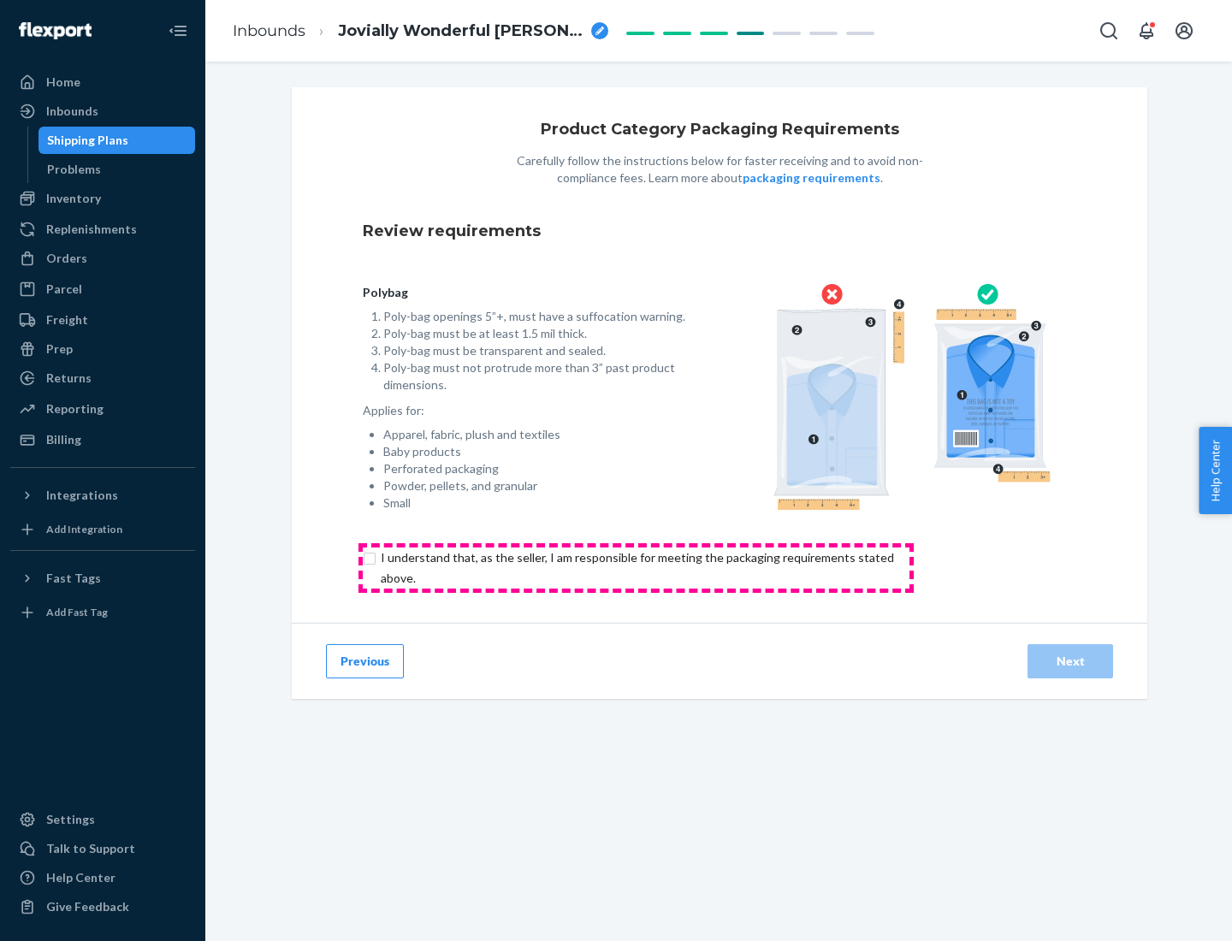
click at [636, 567] on input "checkbox" at bounding box center [647, 568] width 569 height 41
checkbox input "true"
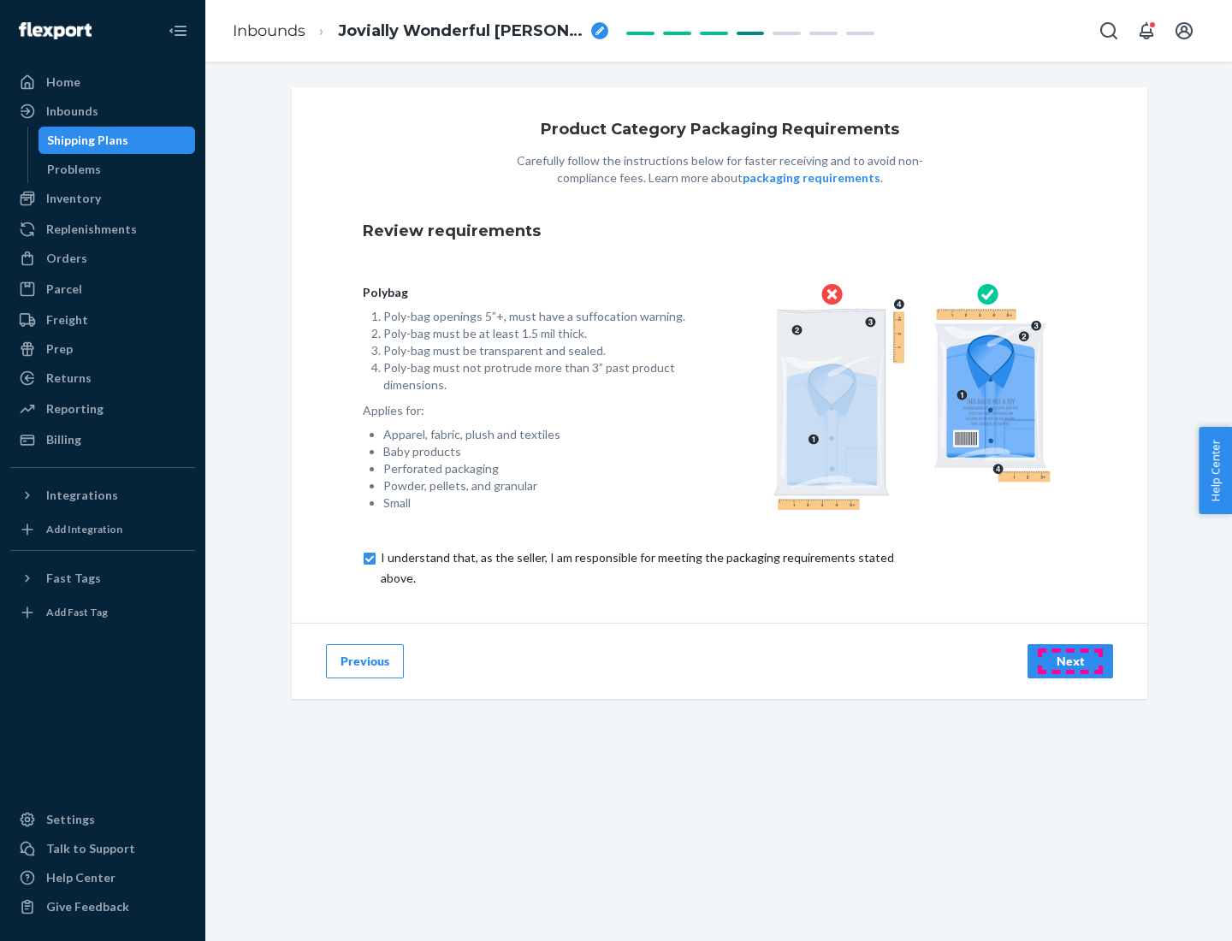
click at [1070, 661] on div "Next" at bounding box center [1070, 661] width 56 height 17
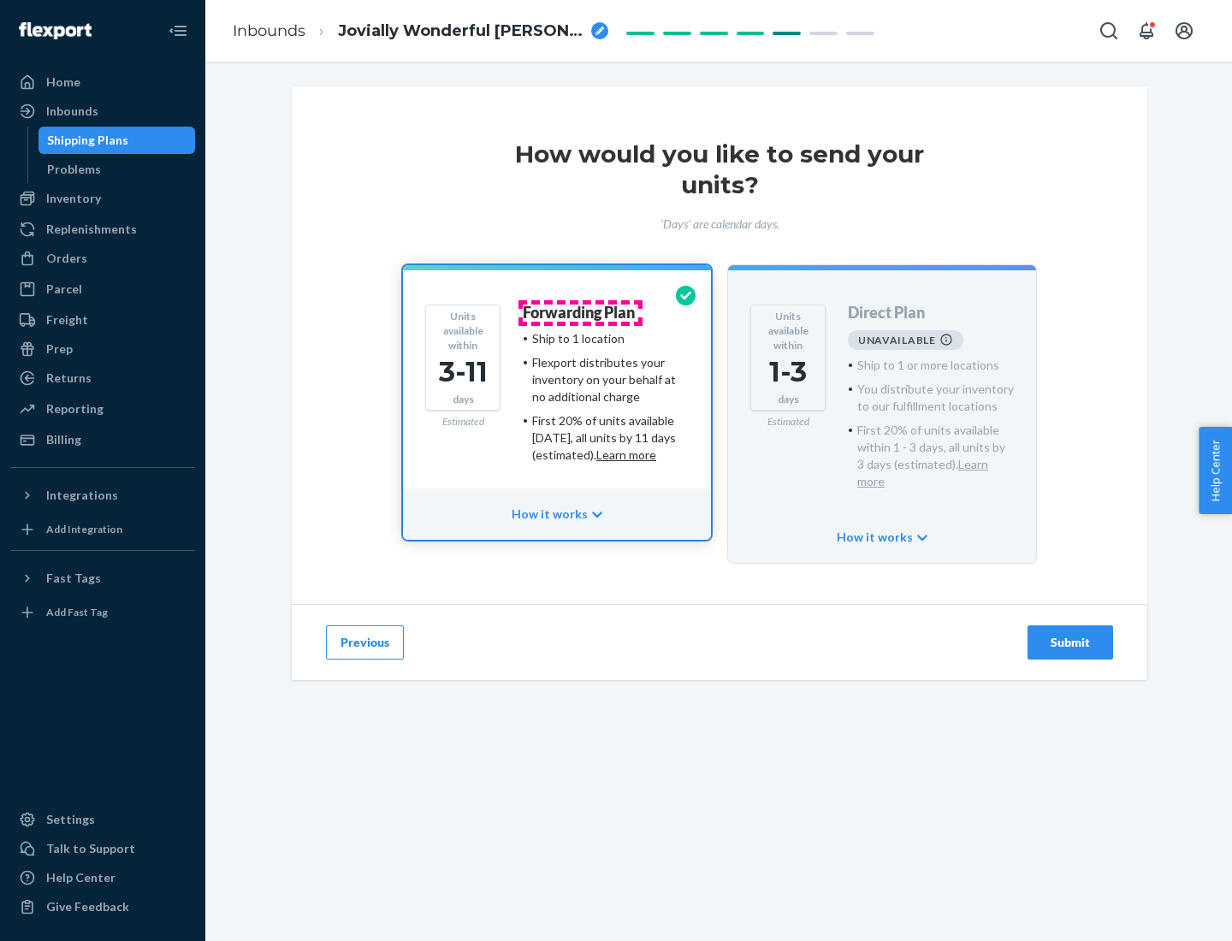
click at [580, 312] on h4 "Forwarding Plan" at bounding box center [579, 313] width 112 height 17
click at [1070, 634] on div "Submit" at bounding box center [1070, 642] width 56 height 17
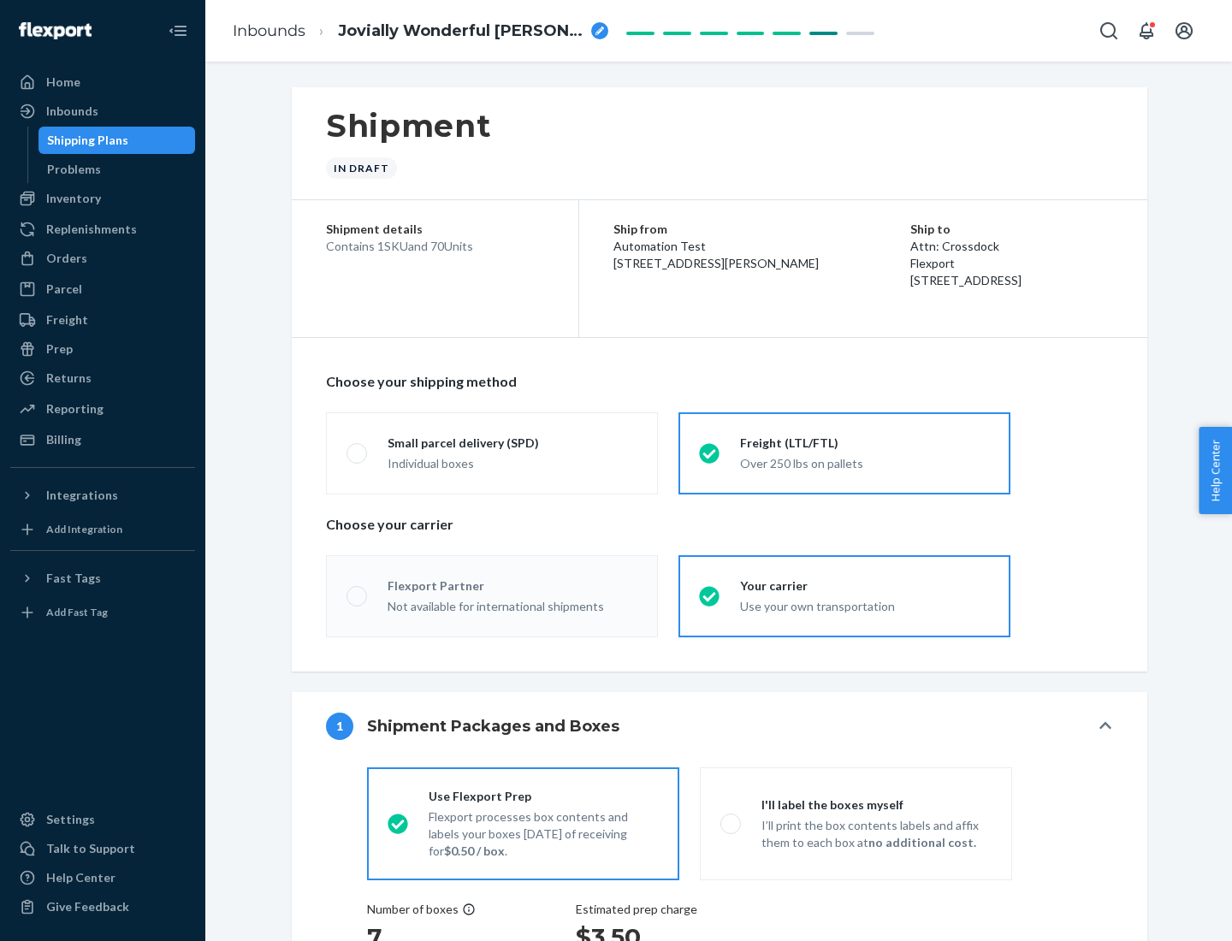
radio input "true"
radio input "false"
radio input "true"
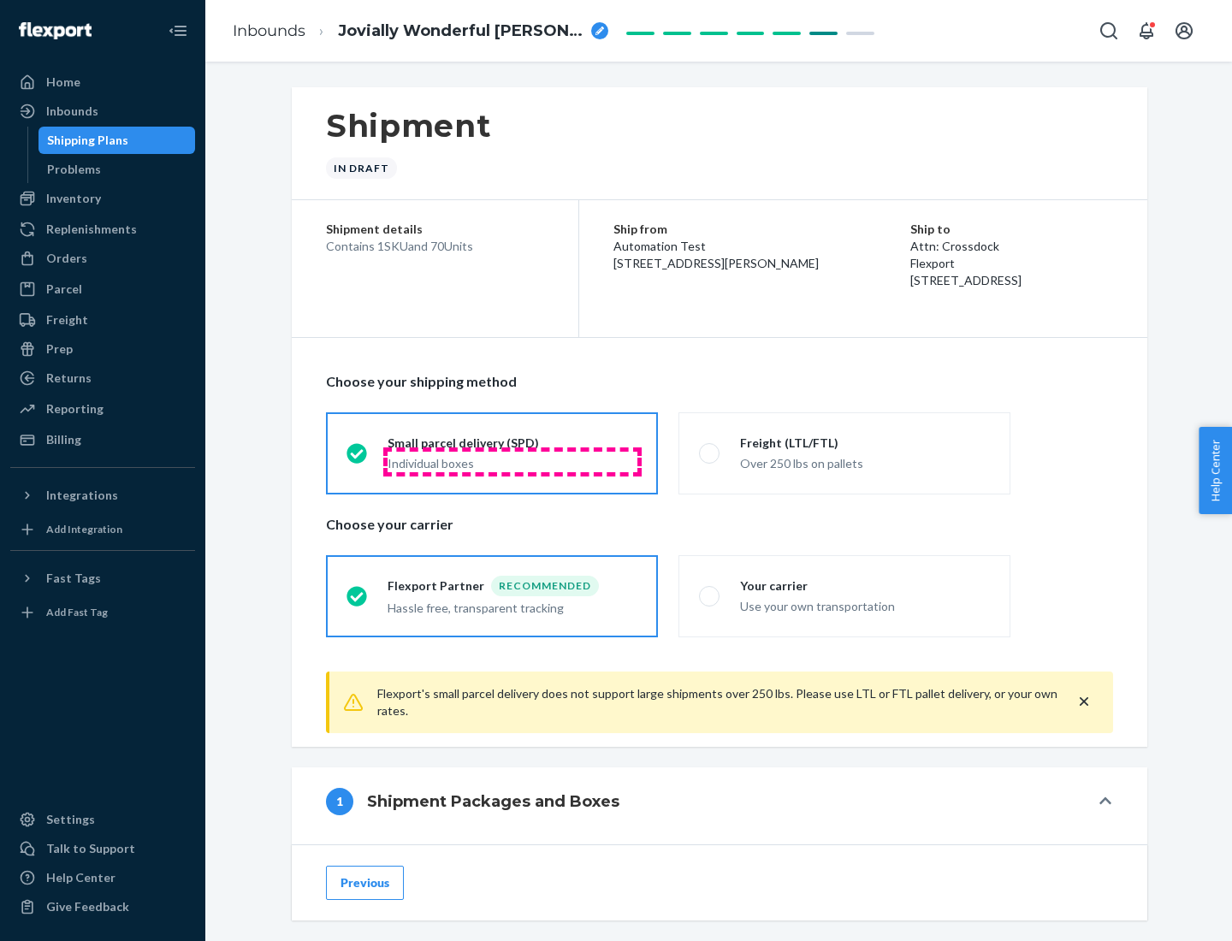
click at [513, 461] on div "Individual boxes" at bounding box center [513, 463] width 250 height 17
click at [358, 459] on input "Small parcel delivery (SPD) Individual boxes" at bounding box center [352, 453] width 11 height 11
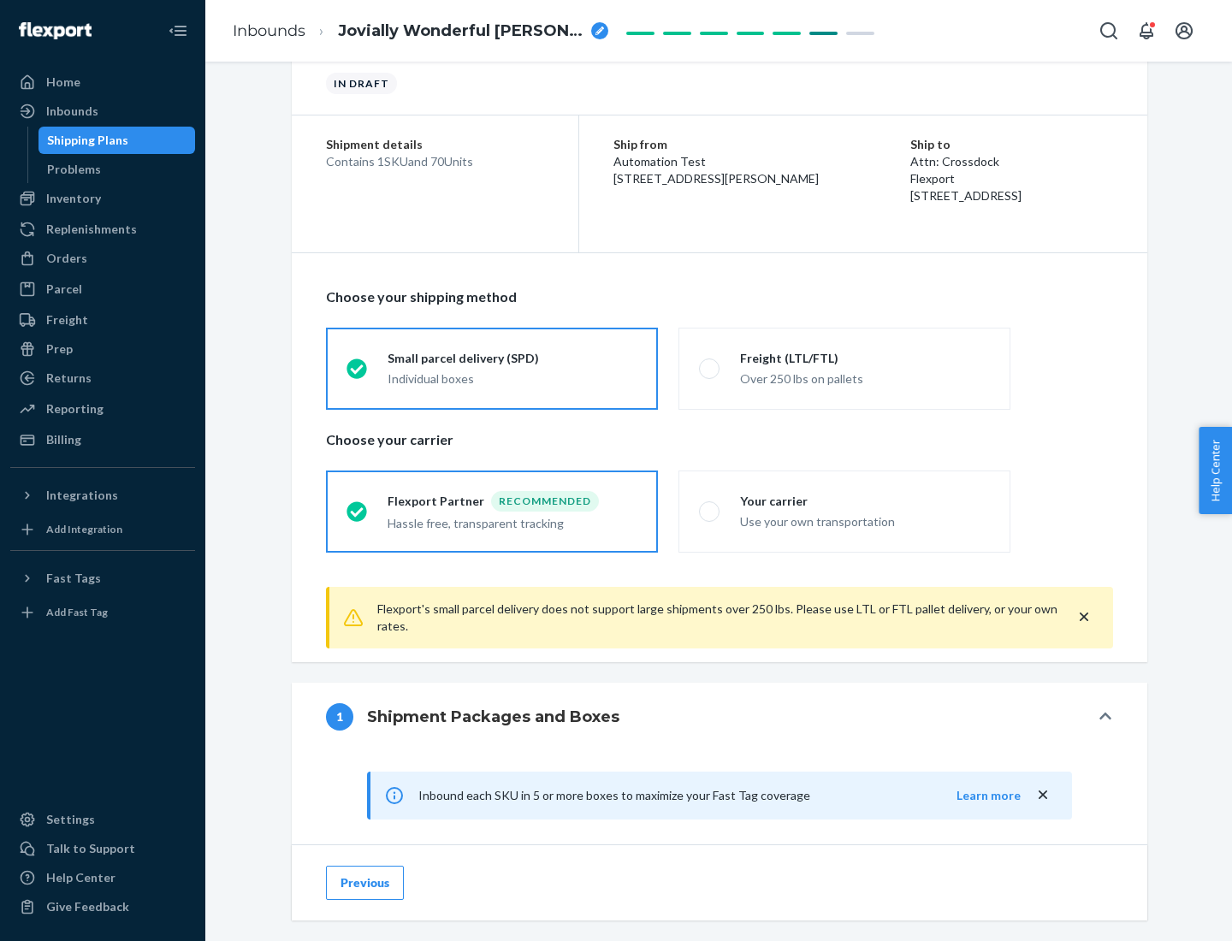
click at [865, 501] on div "Your carrier" at bounding box center [865, 501] width 250 height 17
click at [710, 506] on input "Your carrier Use your own transportation" at bounding box center [704, 511] width 11 height 11
radio input "true"
radio input "false"
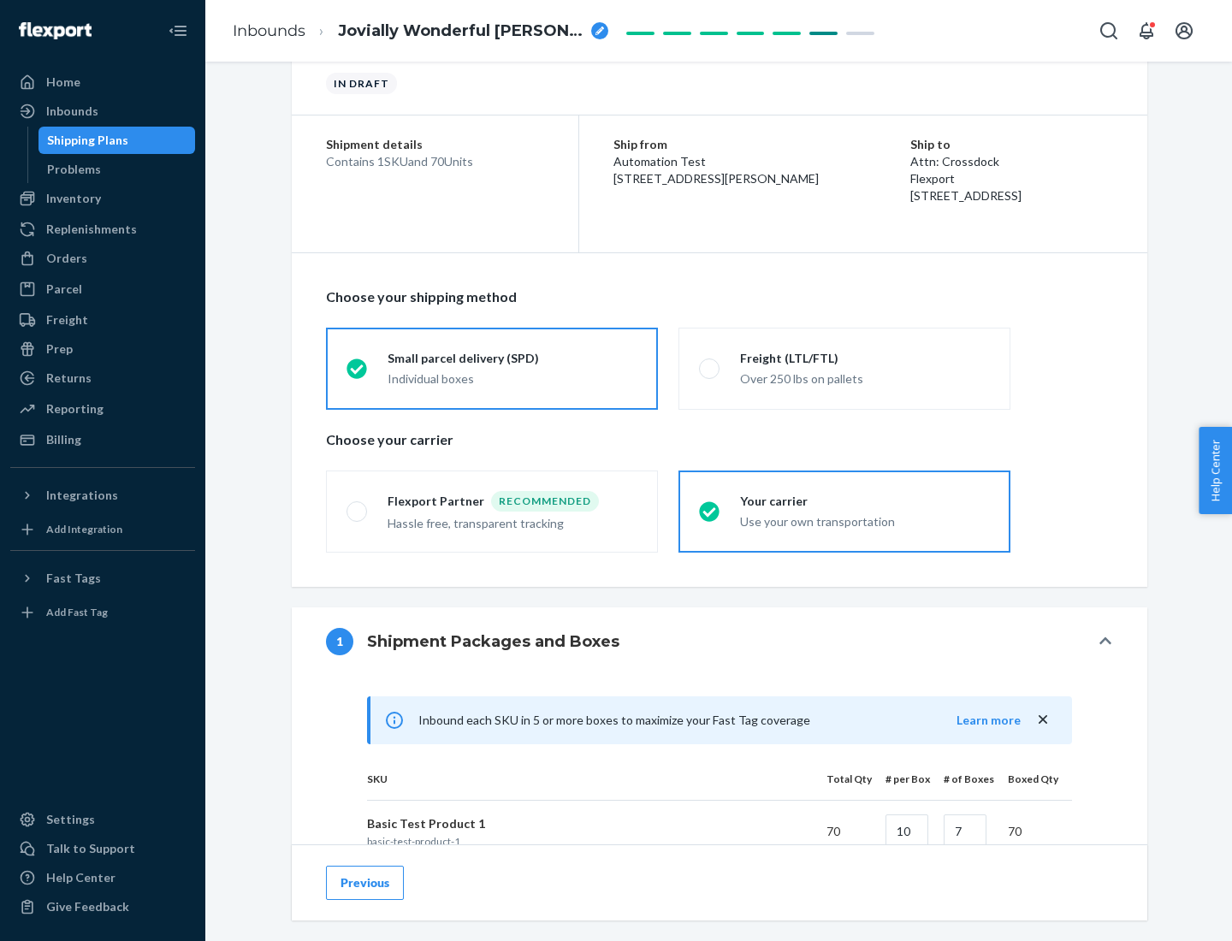
scroll to position [415, 0]
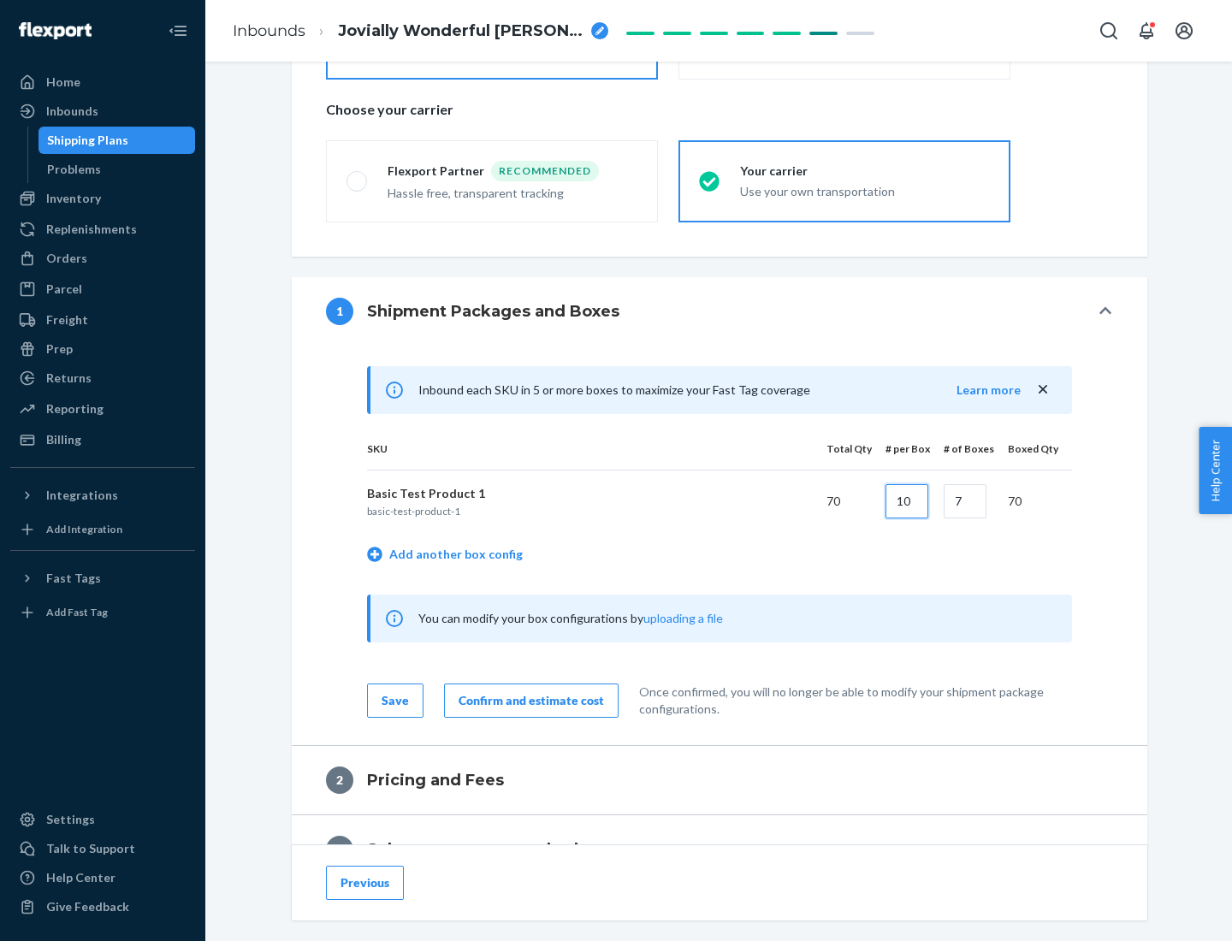
type input "10"
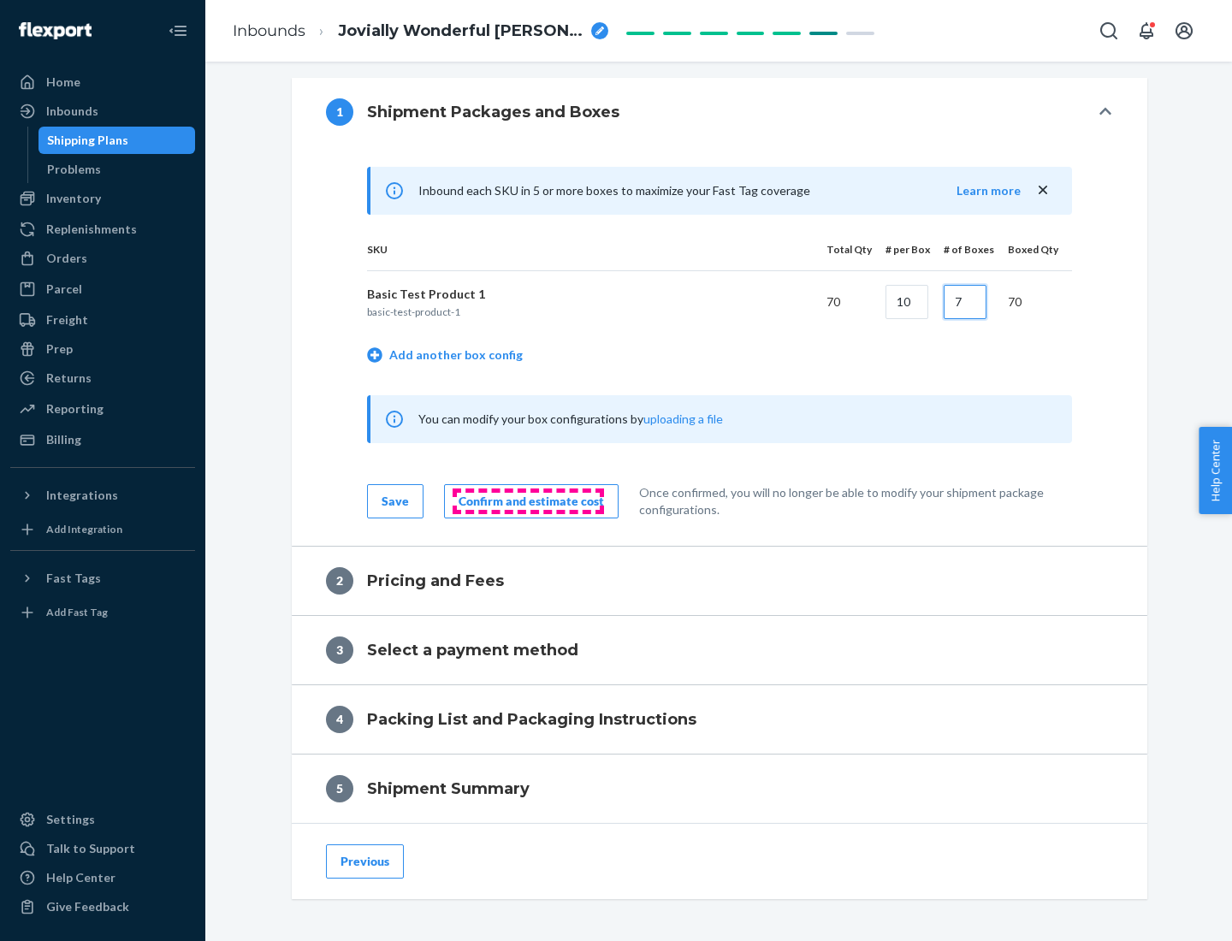
type input "7"
click at [528, 501] on div "Confirm and estimate cost" at bounding box center [531, 501] width 145 height 17
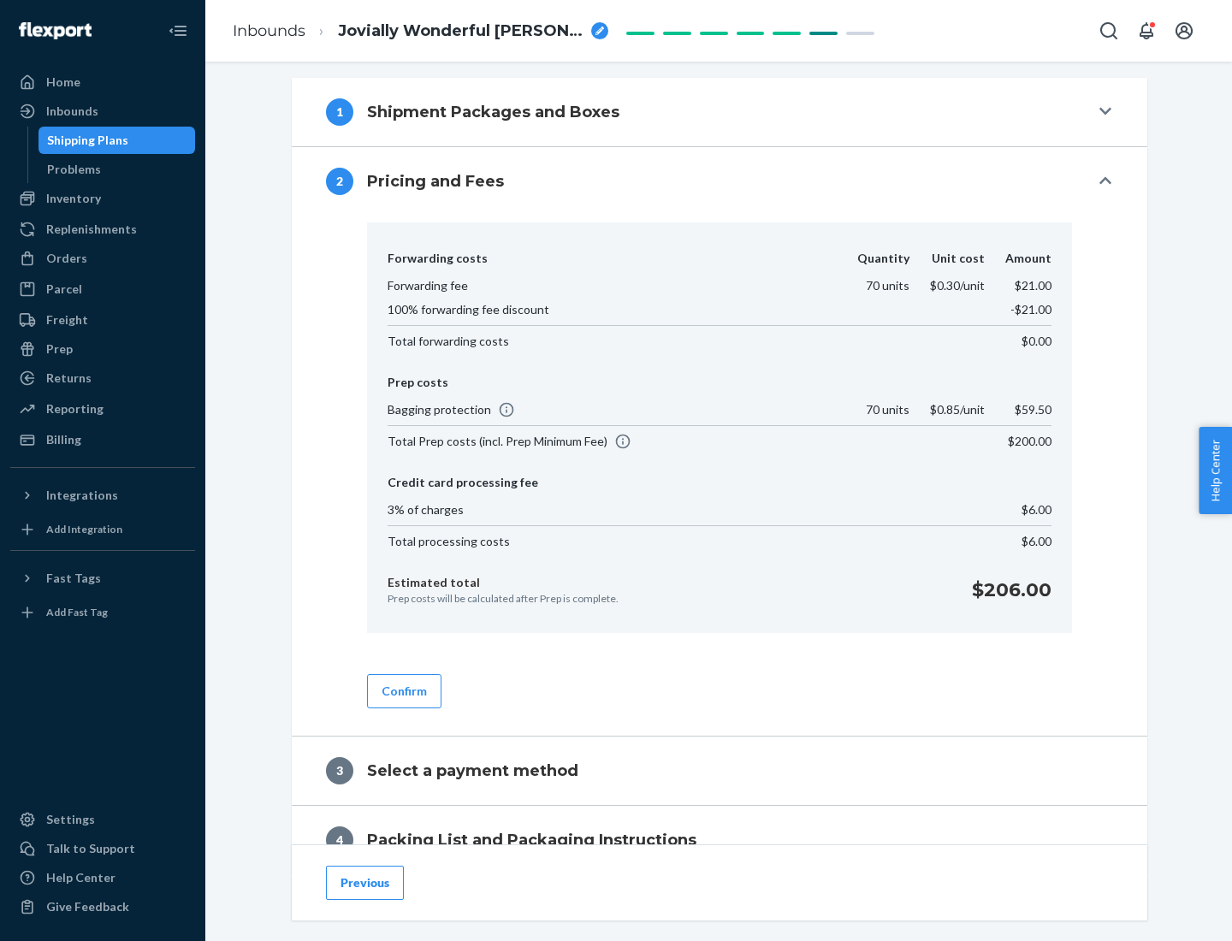
scroll to position [696, 0]
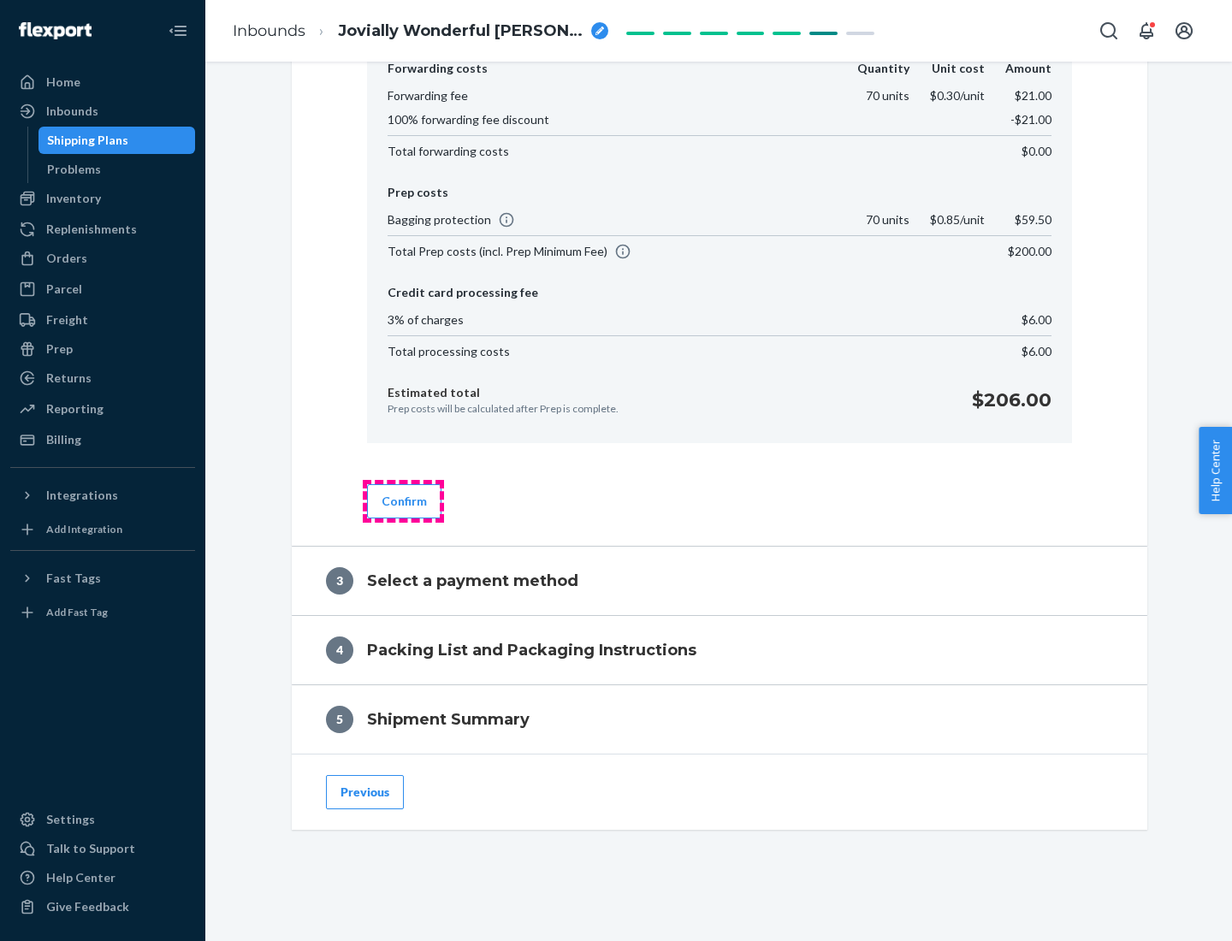
click at [403, 501] on button "Confirm" at bounding box center [404, 501] width 74 height 34
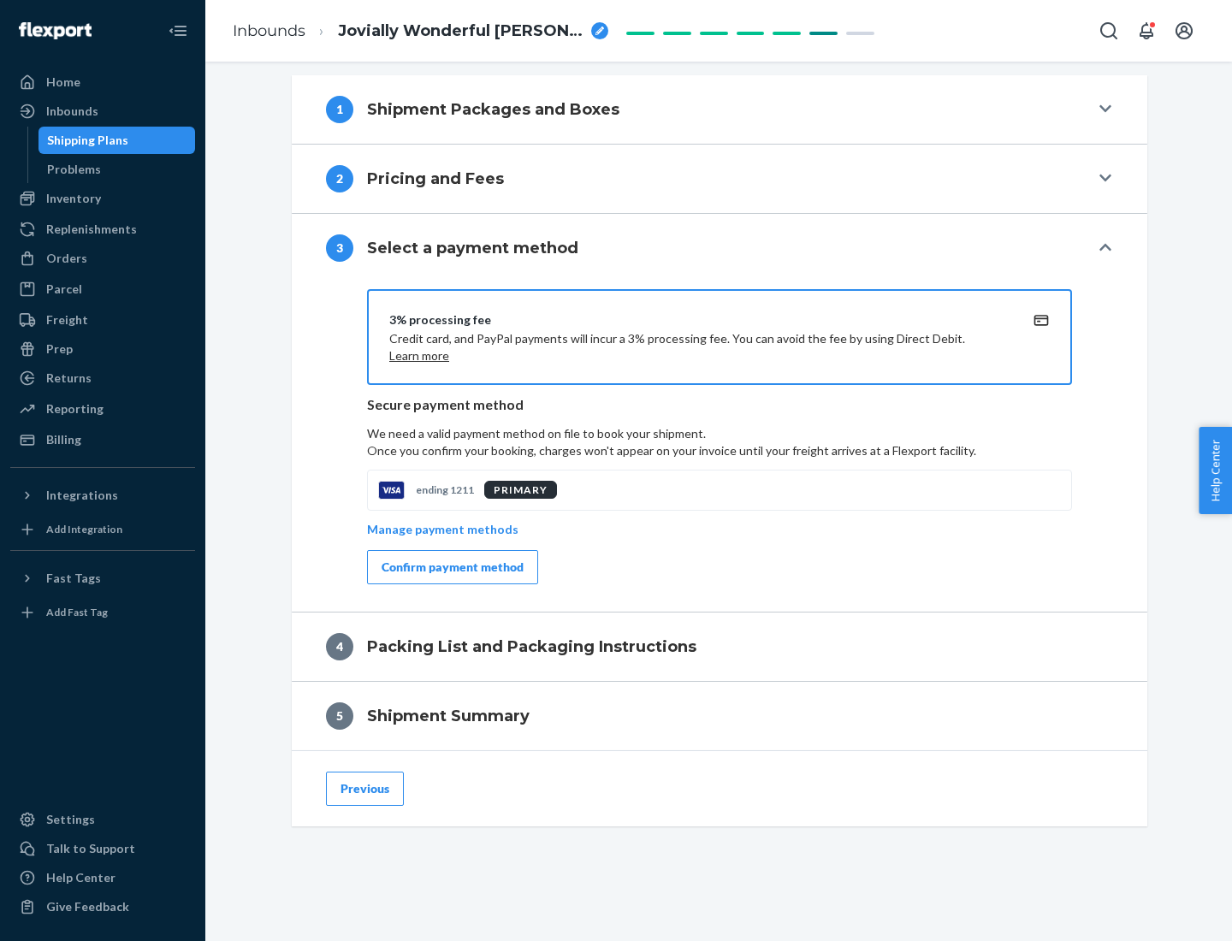
scroll to position [617, 0]
click at [451, 567] on div "Confirm payment method" at bounding box center [453, 567] width 142 height 17
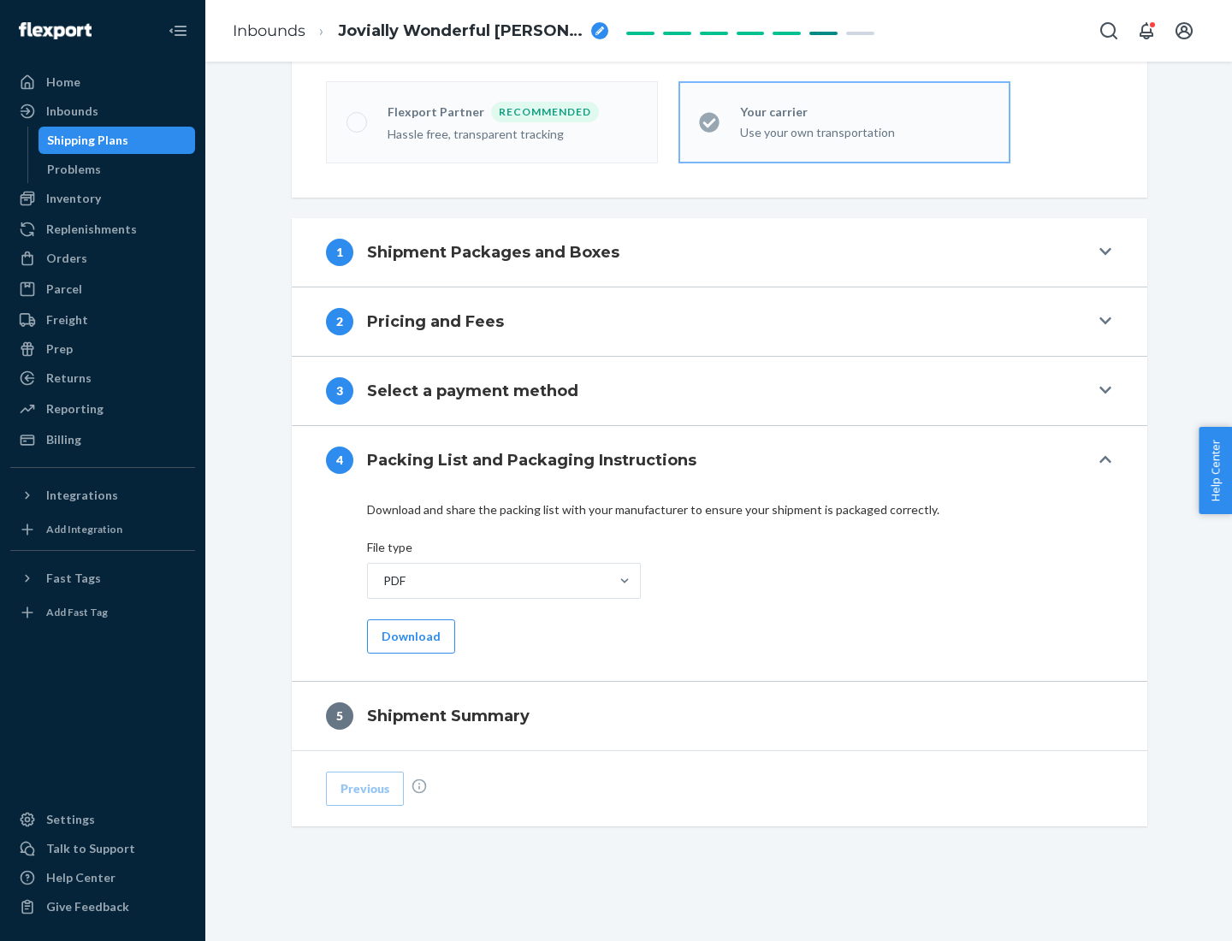
scroll to position [474, 0]
click at [409, 636] on button "Download" at bounding box center [411, 636] width 88 height 34
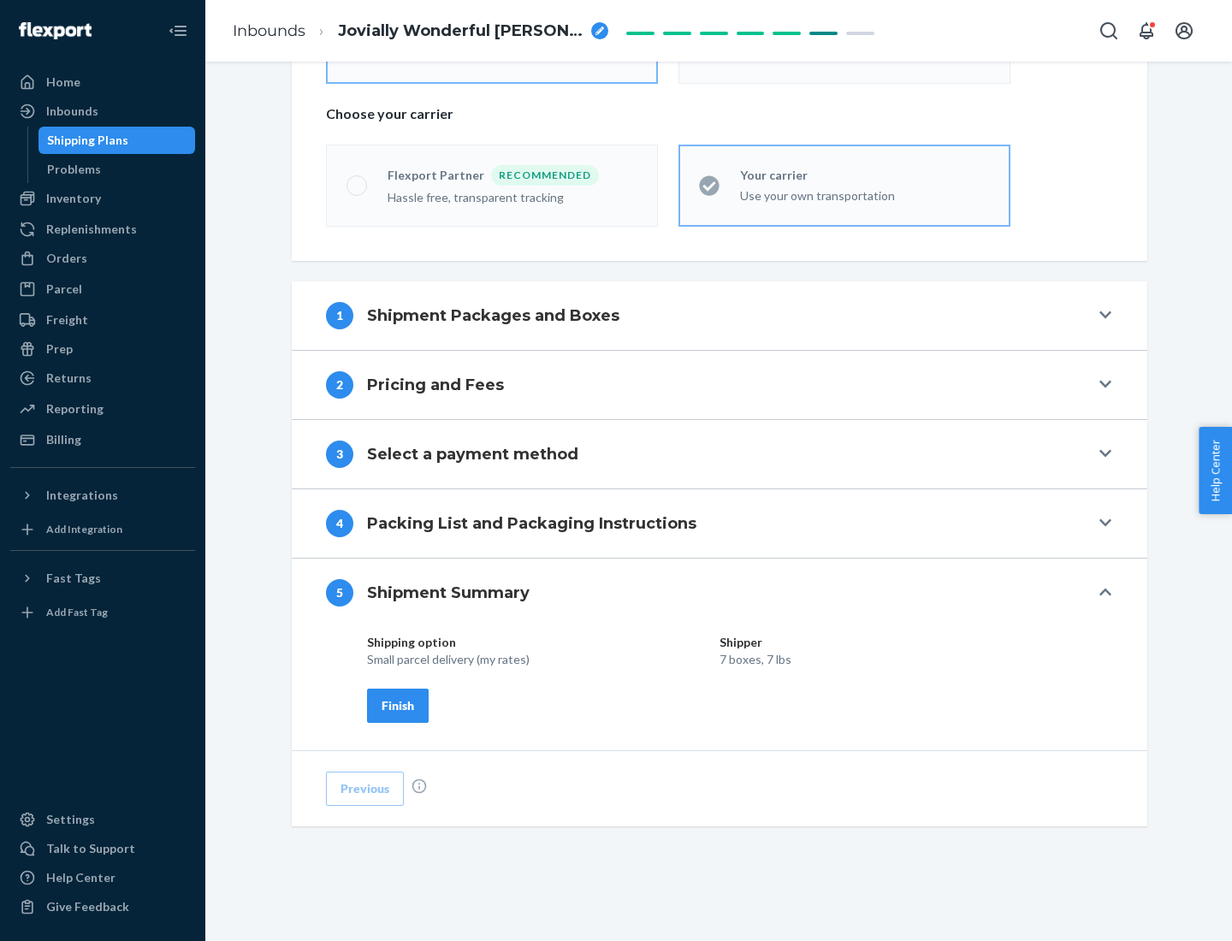
scroll to position [411, 0]
